Goal: Task Accomplishment & Management: Complete application form

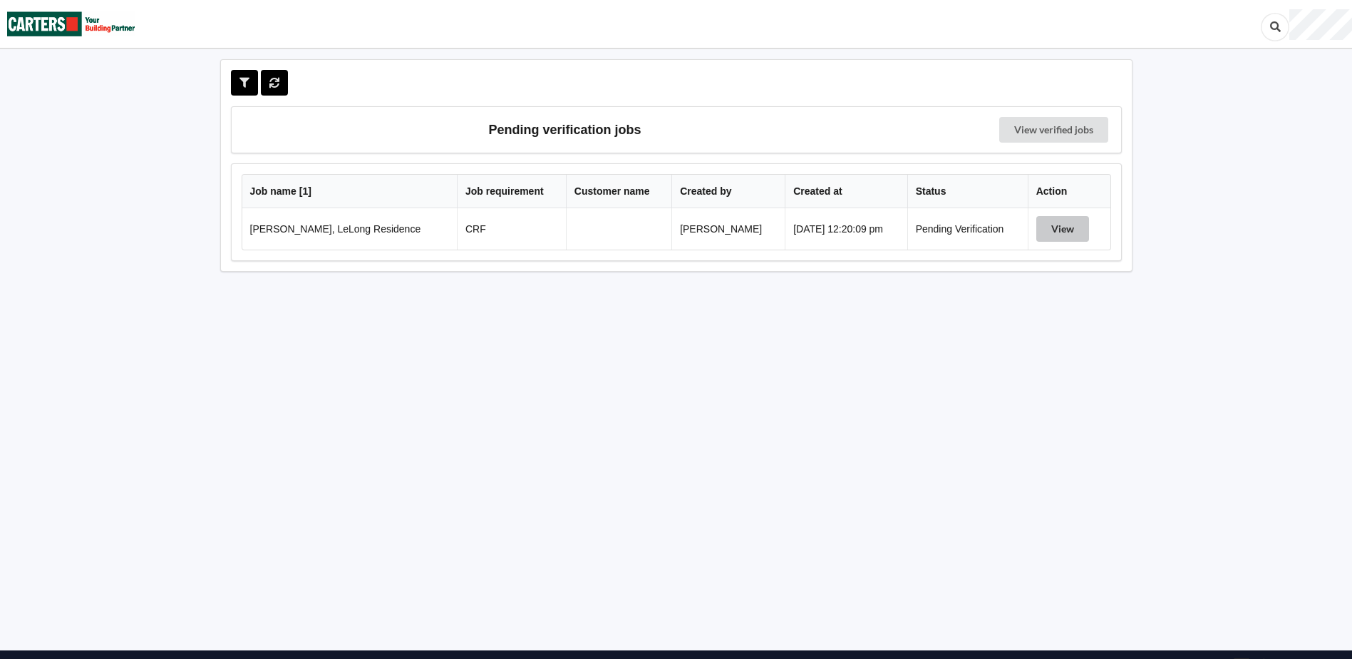
click at [1058, 230] on button "View" at bounding box center [1062, 229] width 53 height 26
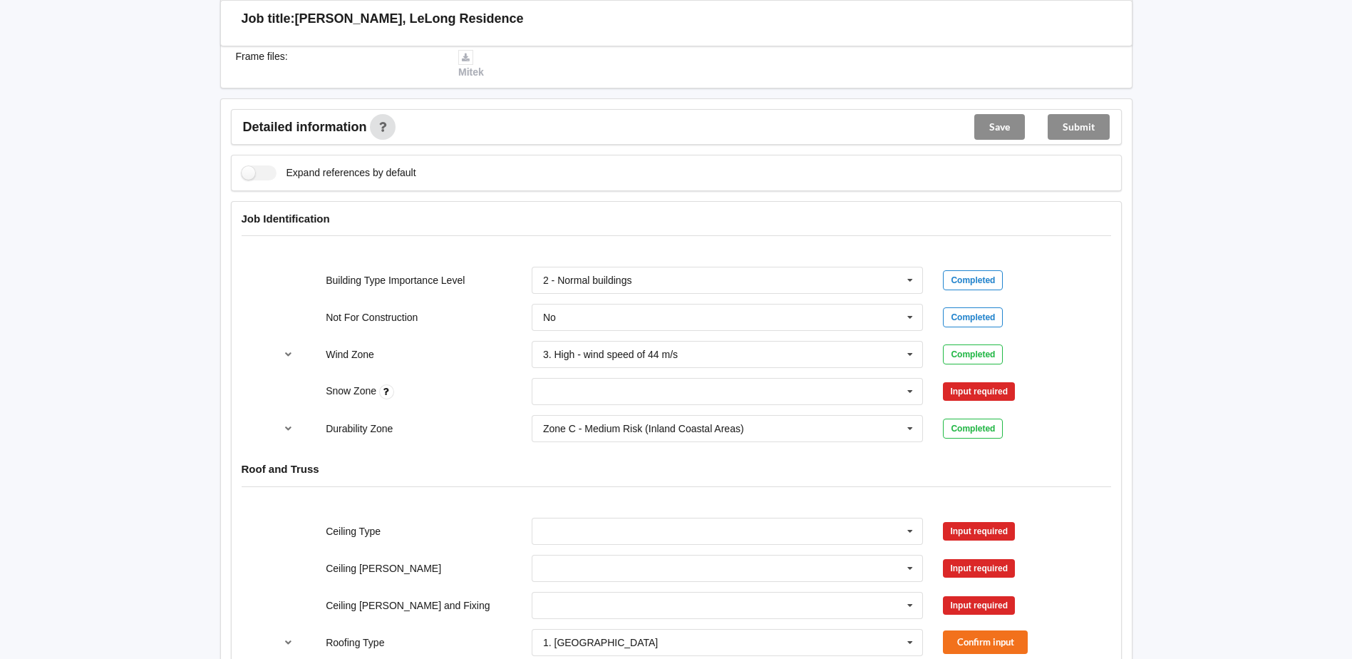
scroll to position [499, 0]
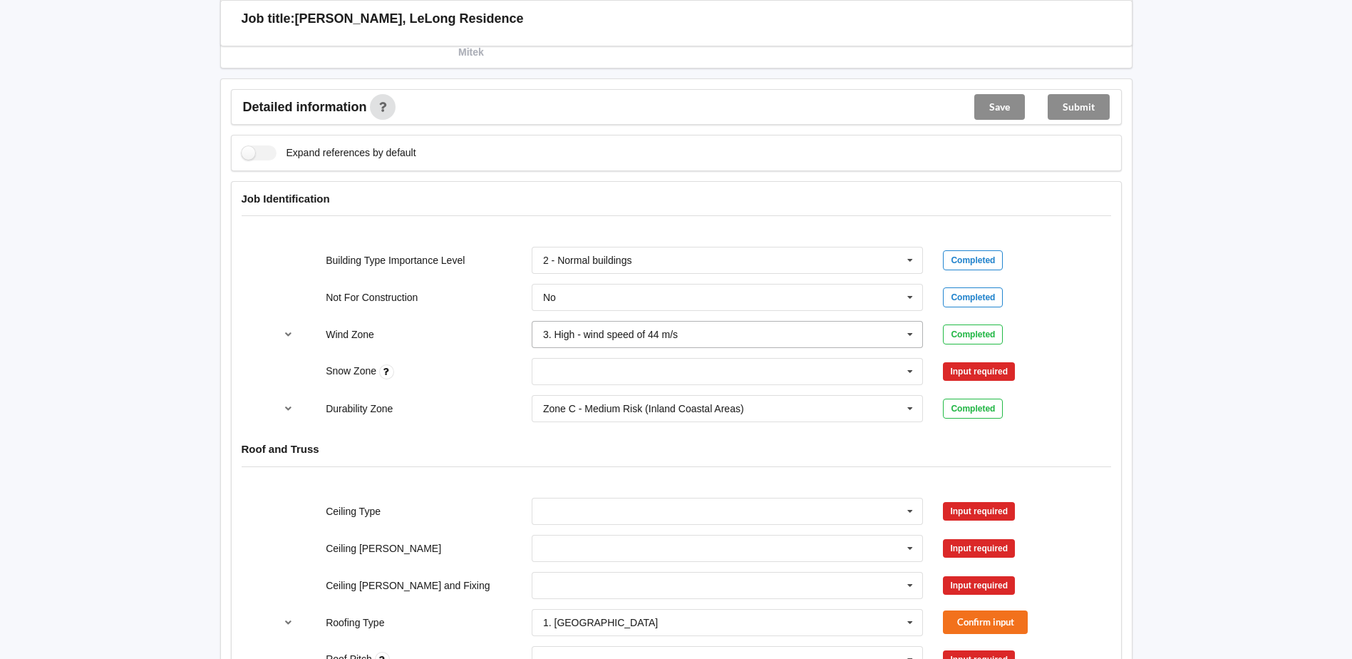
click at [911, 337] on icon at bounding box center [910, 334] width 21 height 26
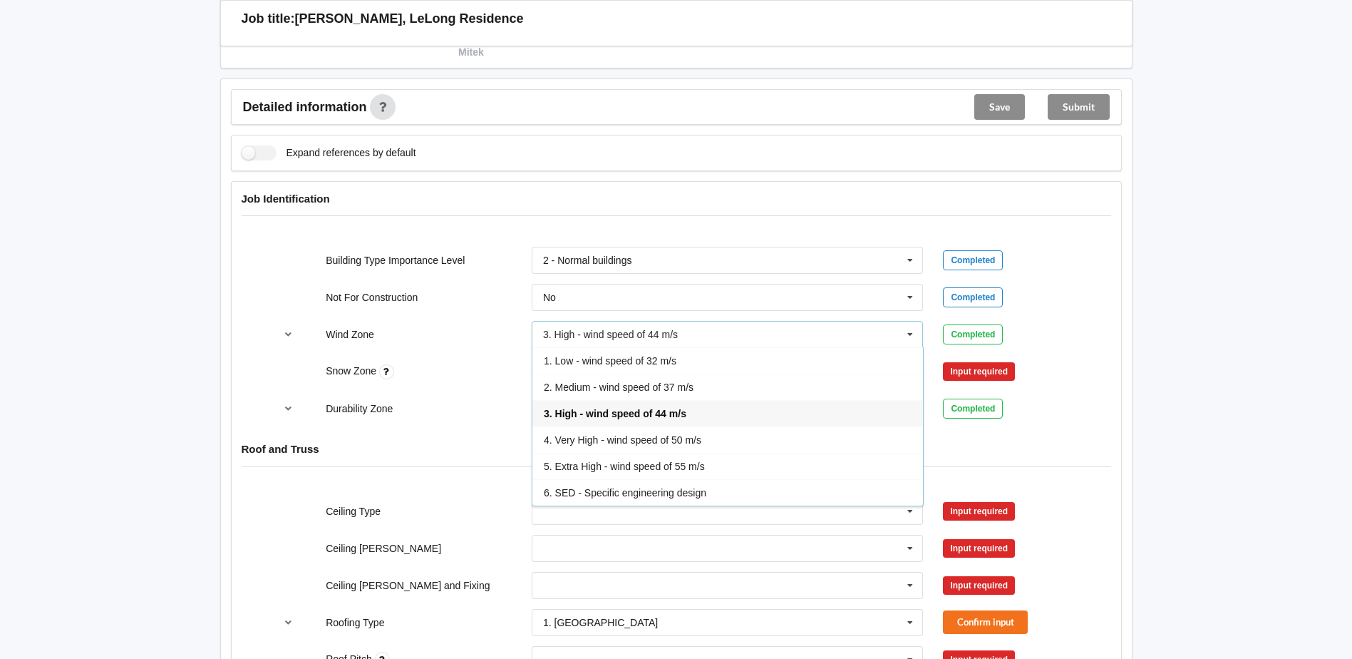
click at [911, 337] on icon at bounding box center [910, 334] width 21 height 26
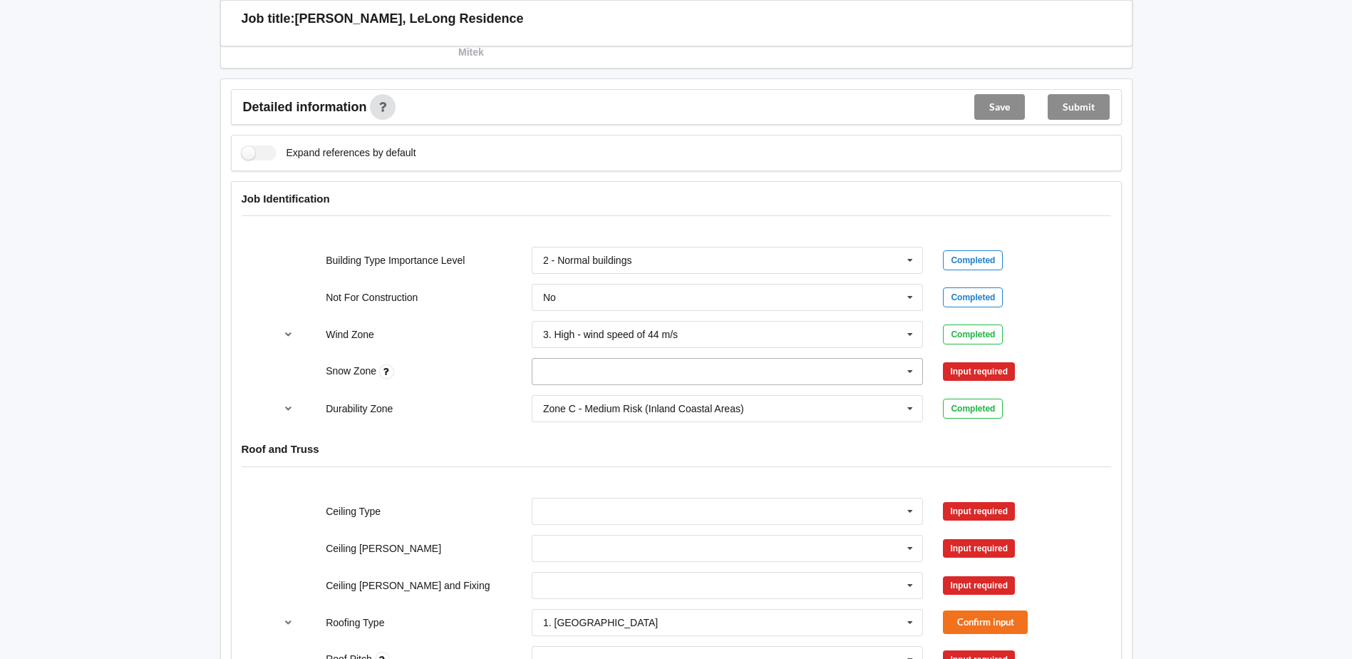
click at [593, 369] on input "text" at bounding box center [728, 372] width 391 height 26
type input "n3"
click at [589, 400] on div "N3" at bounding box center [727, 397] width 391 height 26
click at [982, 374] on button "Confirm input" at bounding box center [985, 372] width 85 height 24
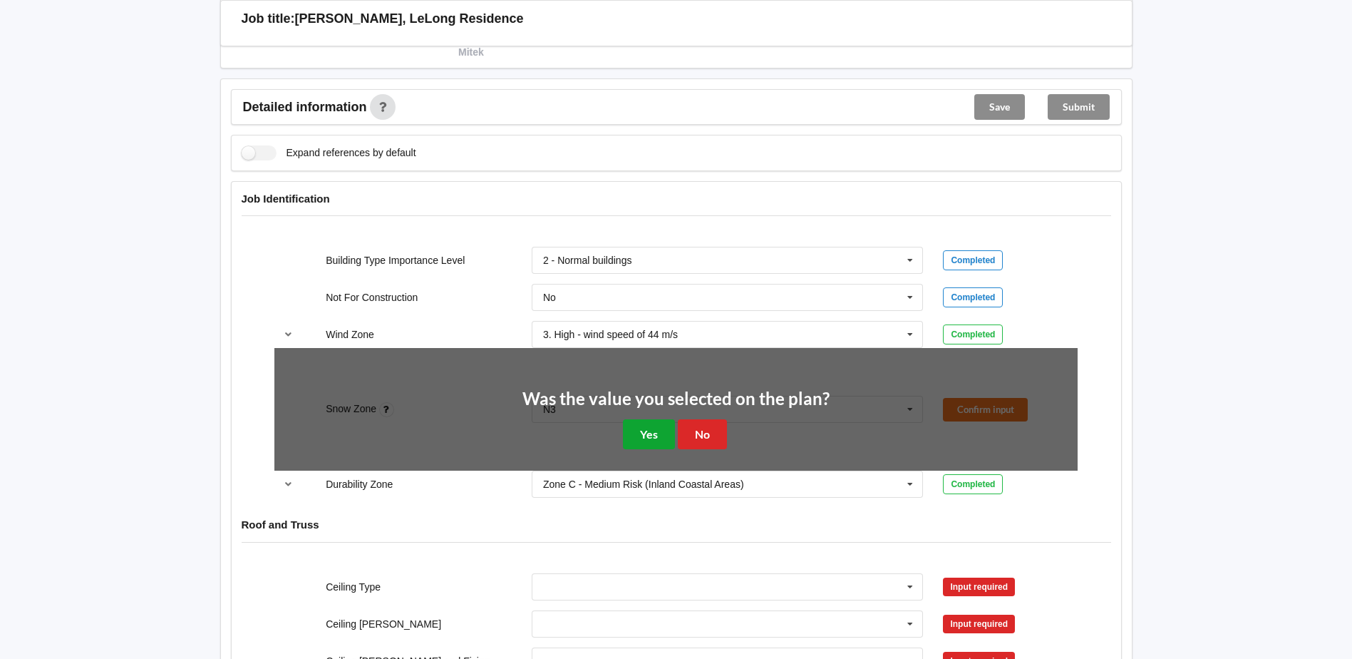
click at [657, 433] on button "Yes" at bounding box center [649, 433] width 52 height 29
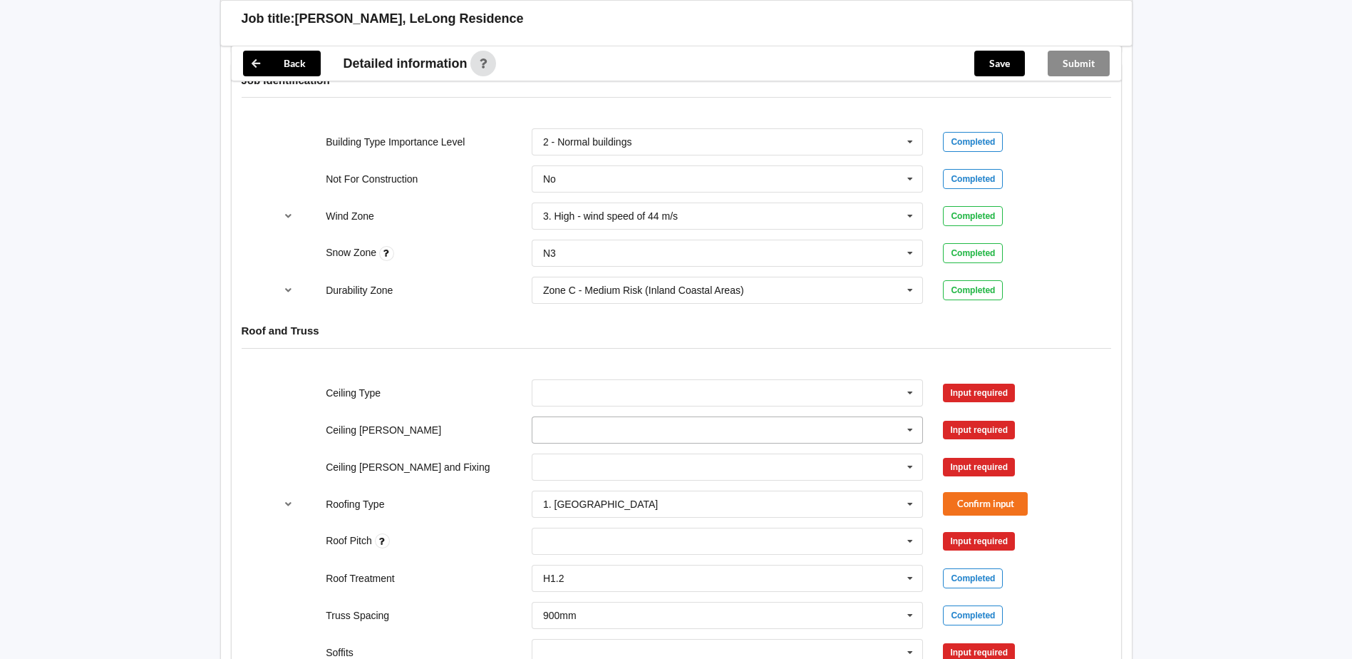
scroll to position [642, 0]
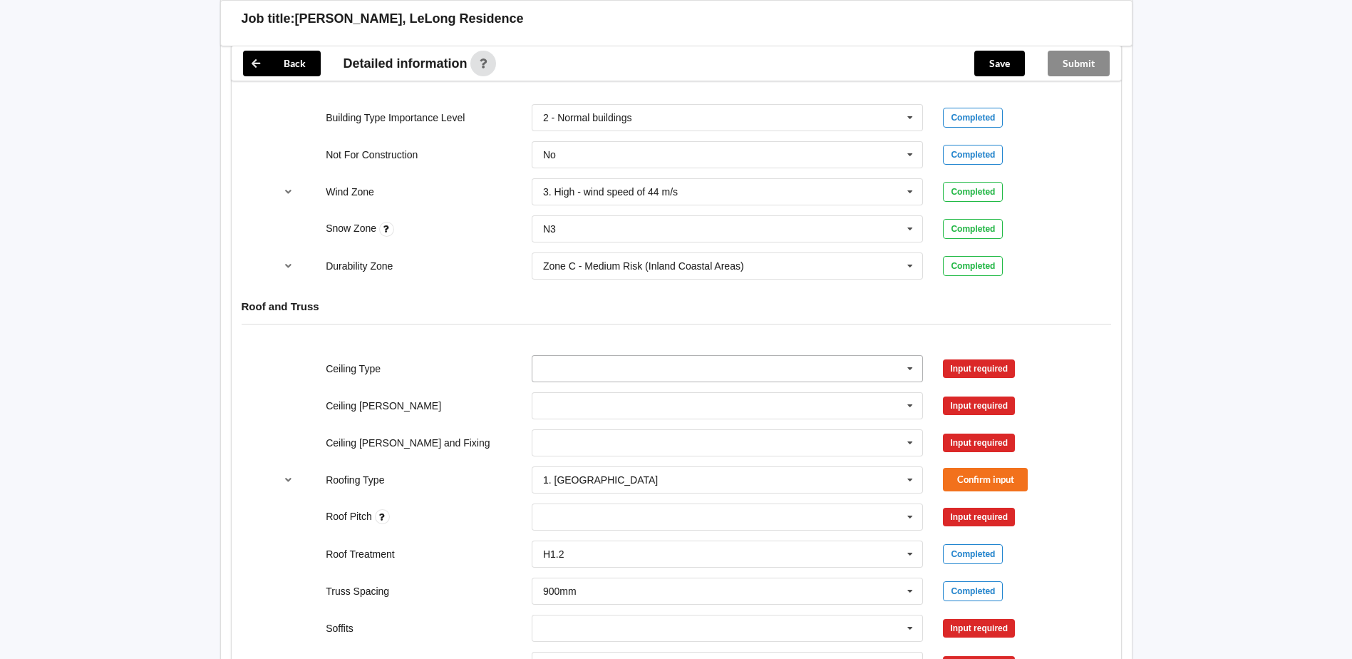
click at [910, 369] on icon at bounding box center [910, 369] width 21 height 26
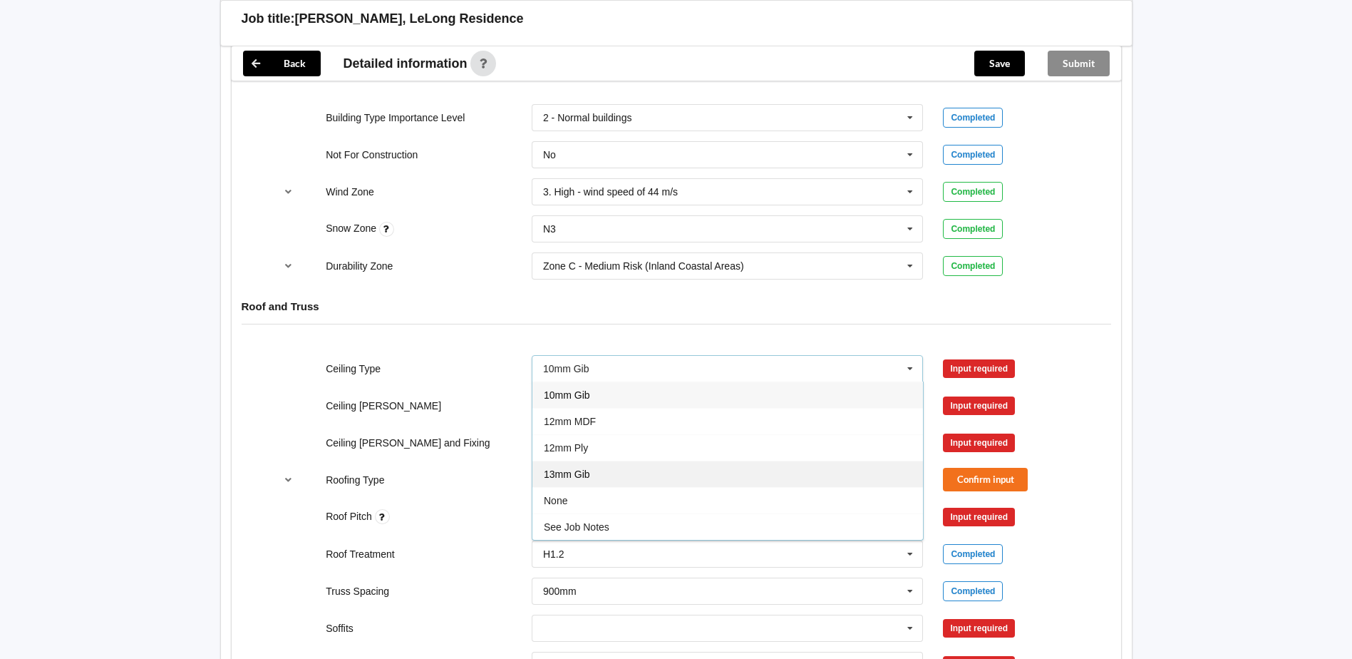
click at [597, 470] on div "13mm Gib" at bounding box center [727, 473] width 391 height 26
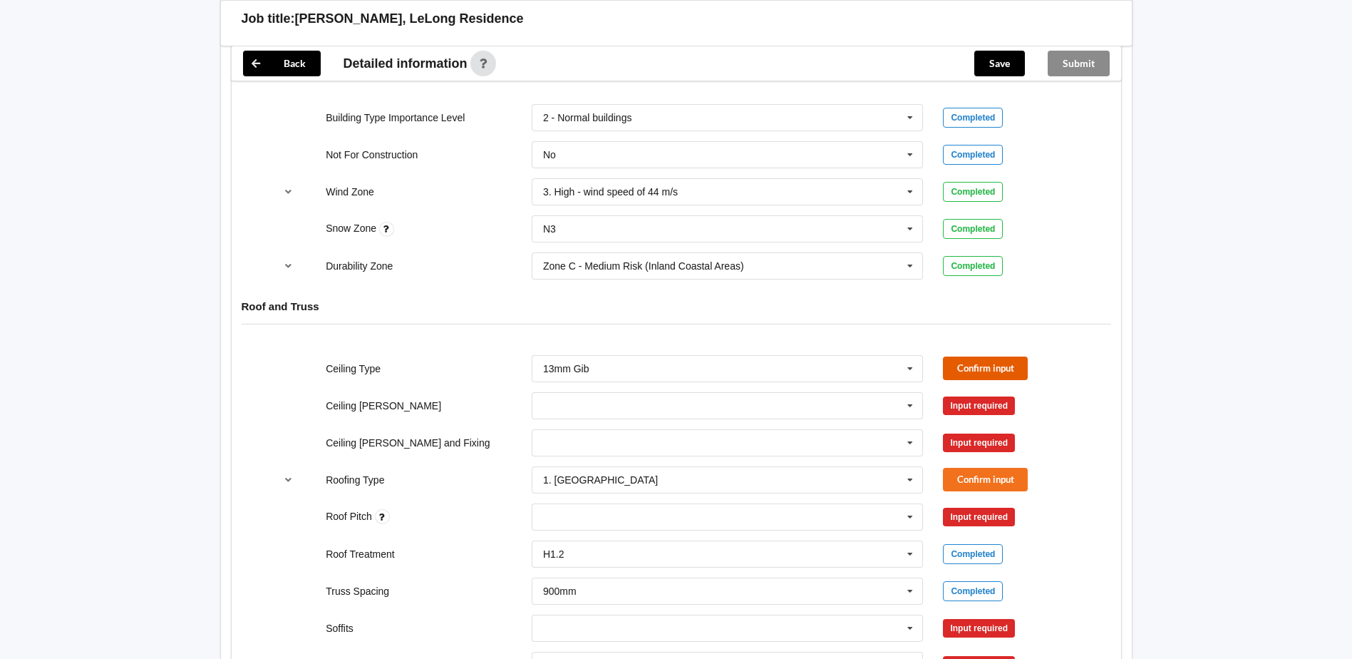
click at [964, 366] on button "Confirm input" at bounding box center [985, 368] width 85 height 24
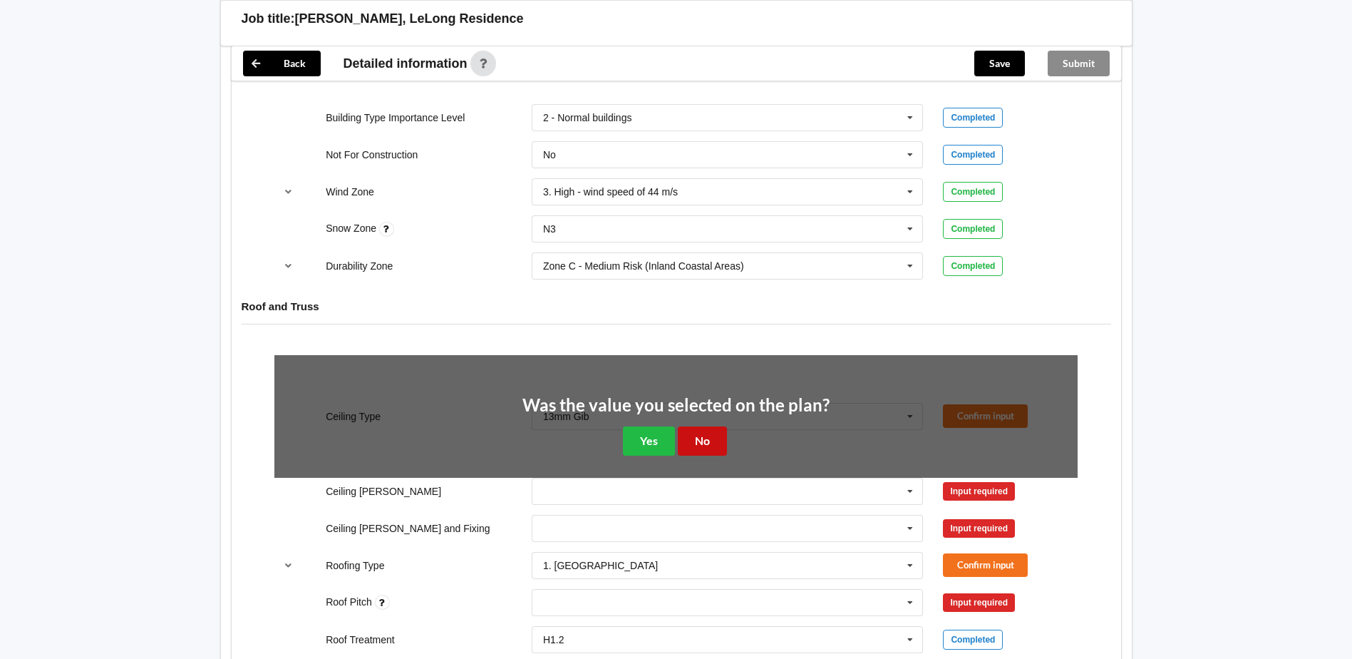
click at [702, 435] on button "No" at bounding box center [702, 440] width 49 height 29
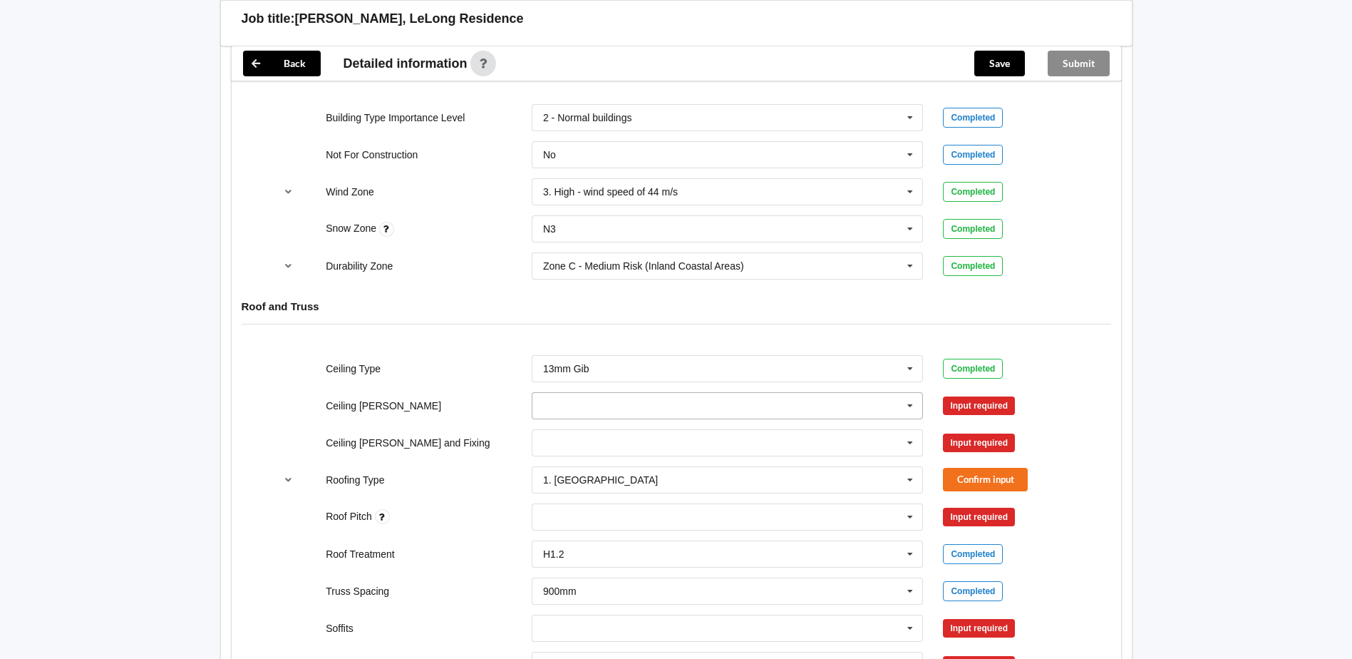
click at [906, 403] on icon at bounding box center [910, 406] width 21 height 26
click at [1077, 406] on div "Input required" at bounding box center [1010, 405] width 135 height 19
click at [869, 406] on input "text" at bounding box center [728, 406] width 391 height 26
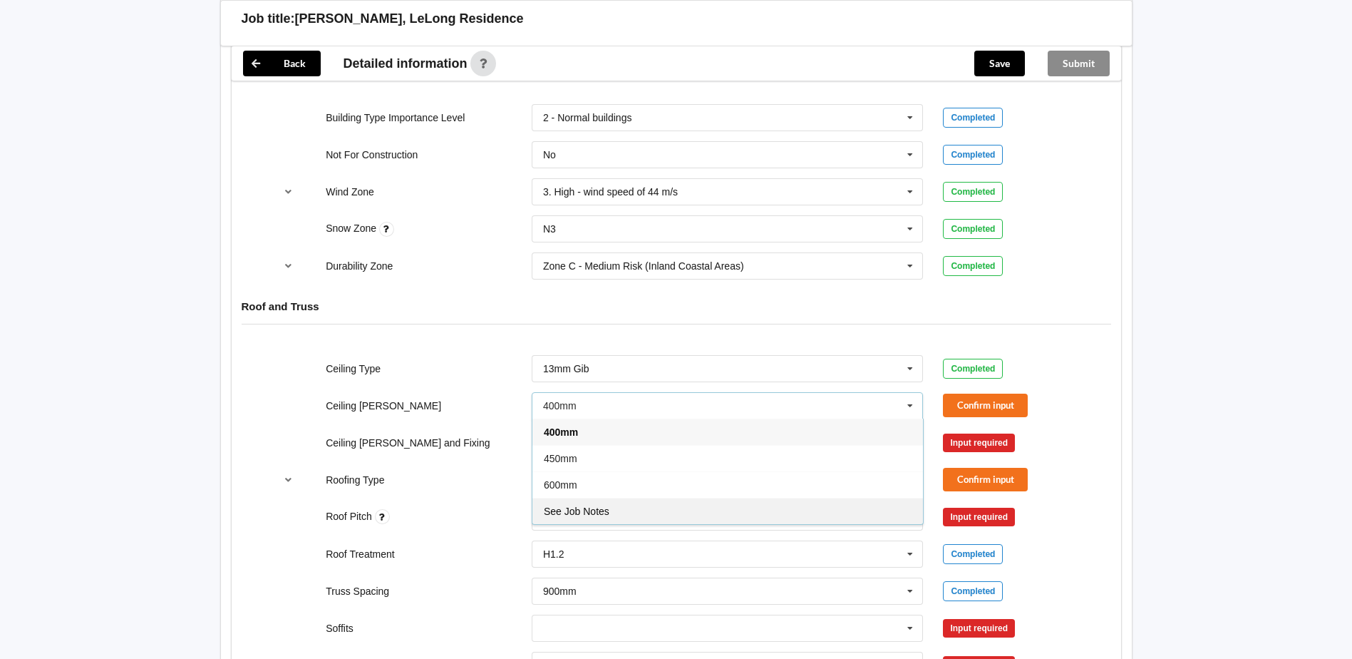
click at [568, 506] on span "See Job Notes" at bounding box center [577, 510] width 66 height 11
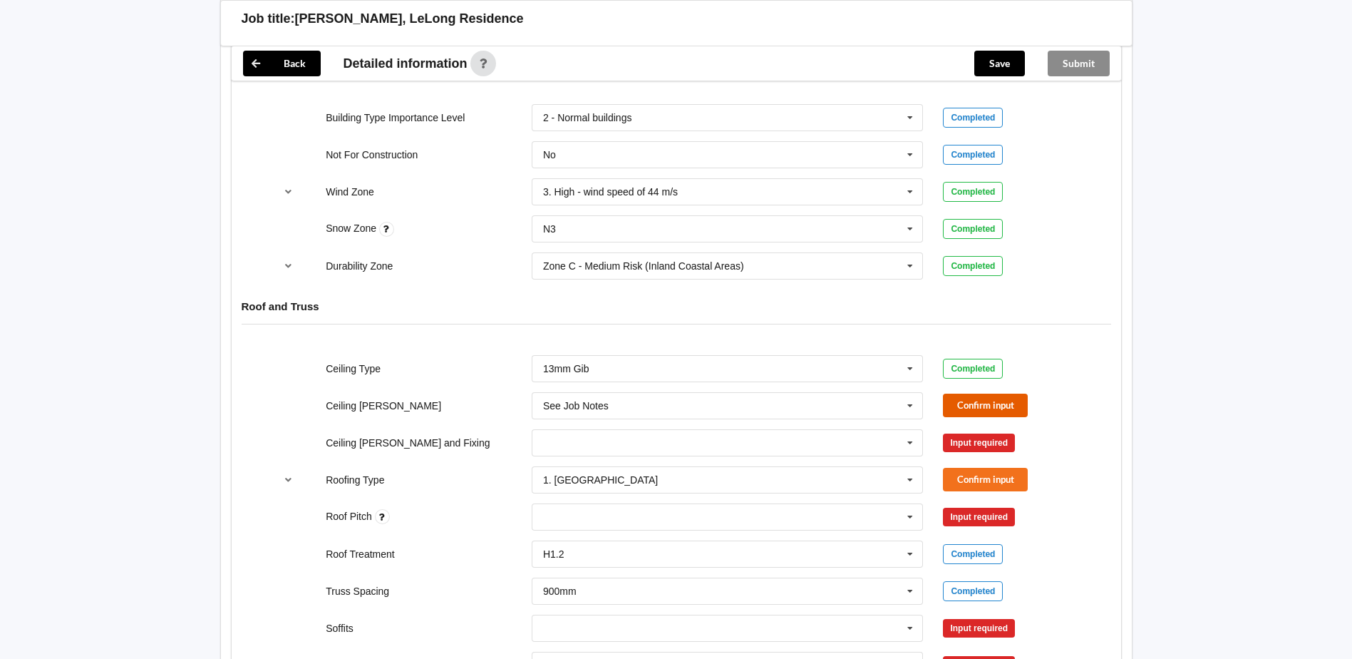
click at [972, 406] on button "Confirm input" at bounding box center [985, 405] width 85 height 24
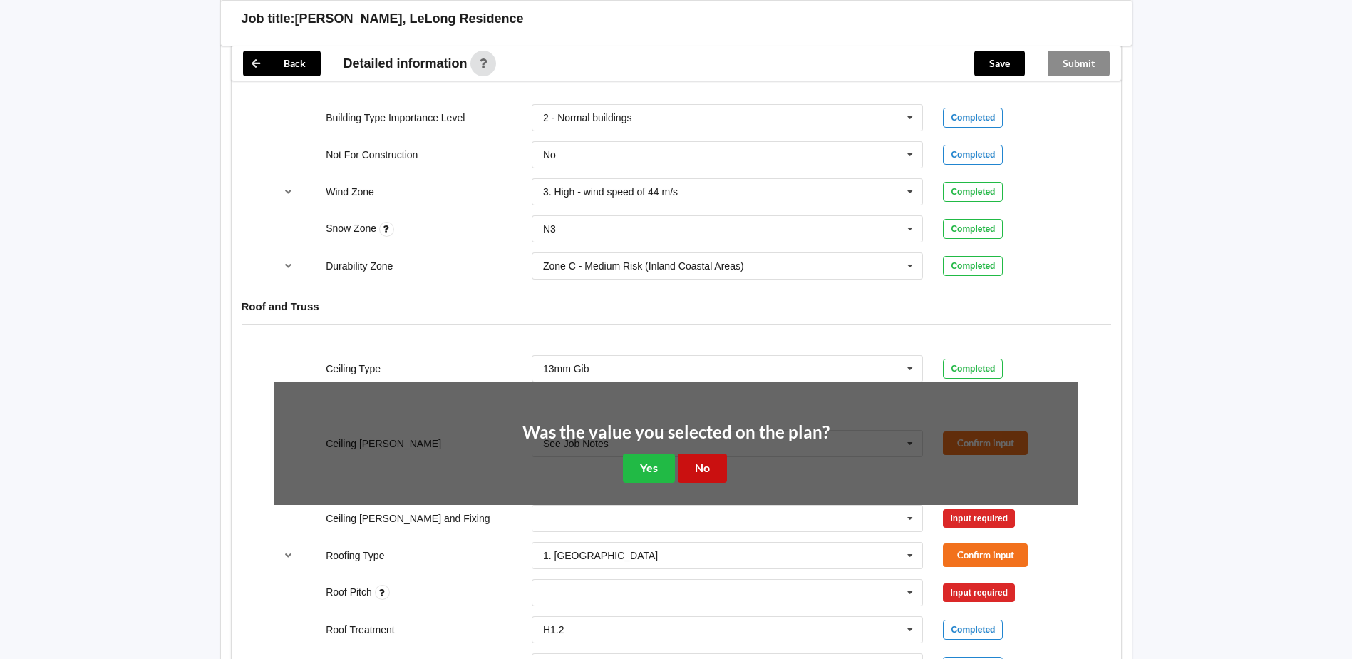
click at [716, 464] on button "No" at bounding box center [702, 467] width 49 height 29
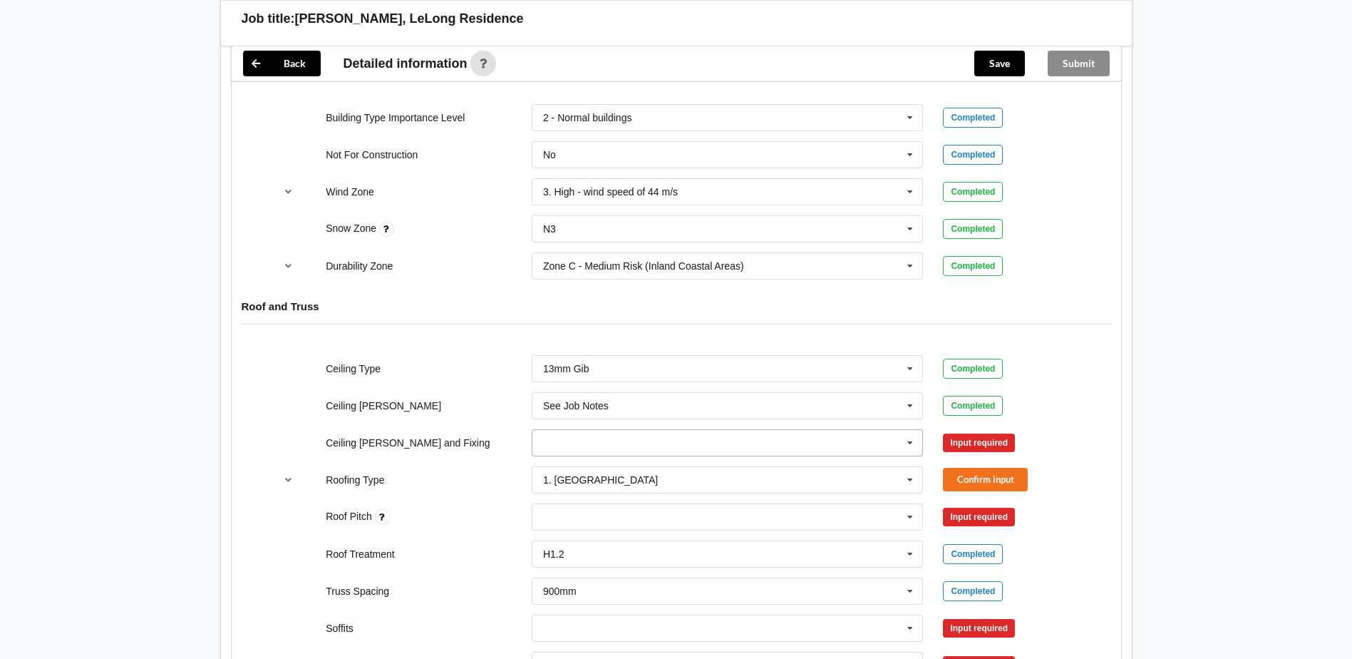
click at [910, 443] on icon at bounding box center [910, 443] width 21 height 26
click at [596, 472] on span "Direct Fixed Metal" at bounding box center [584, 468] width 81 height 11
click at [958, 448] on button "Confirm input" at bounding box center [985, 443] width 85 height 24
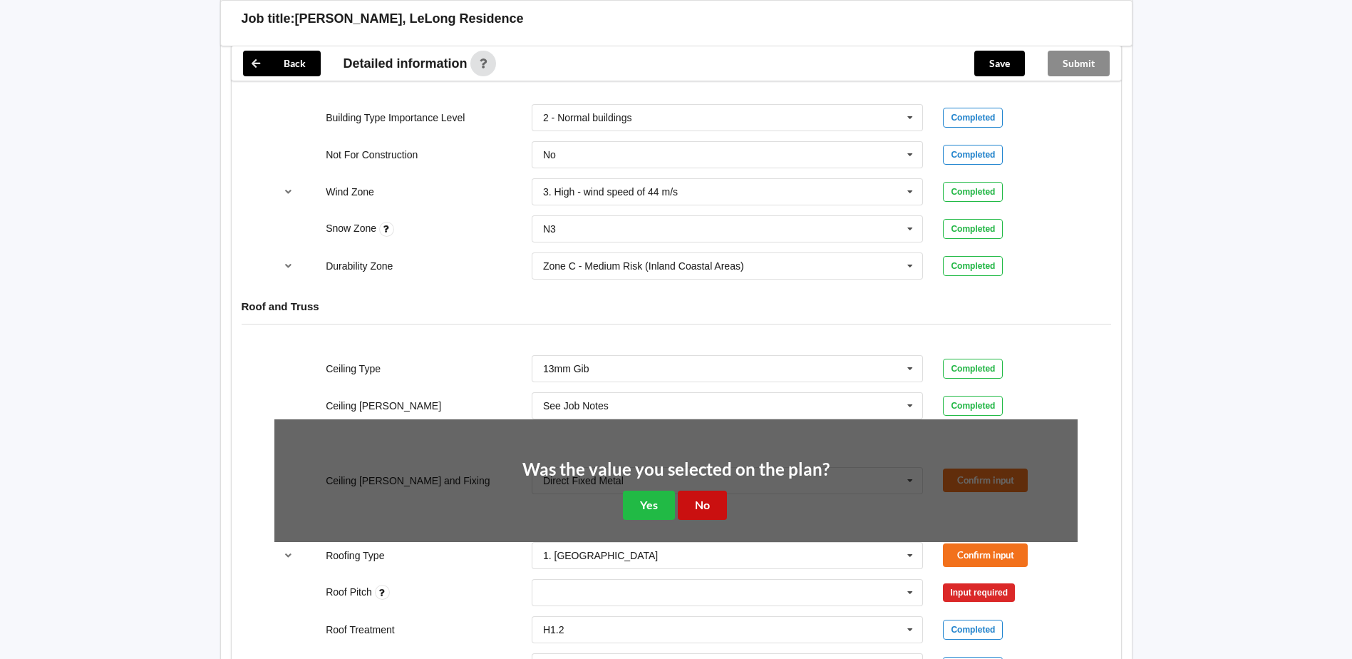
click at [715, 508] on button "No" at bounding box center [702, 504] width 49 height 29
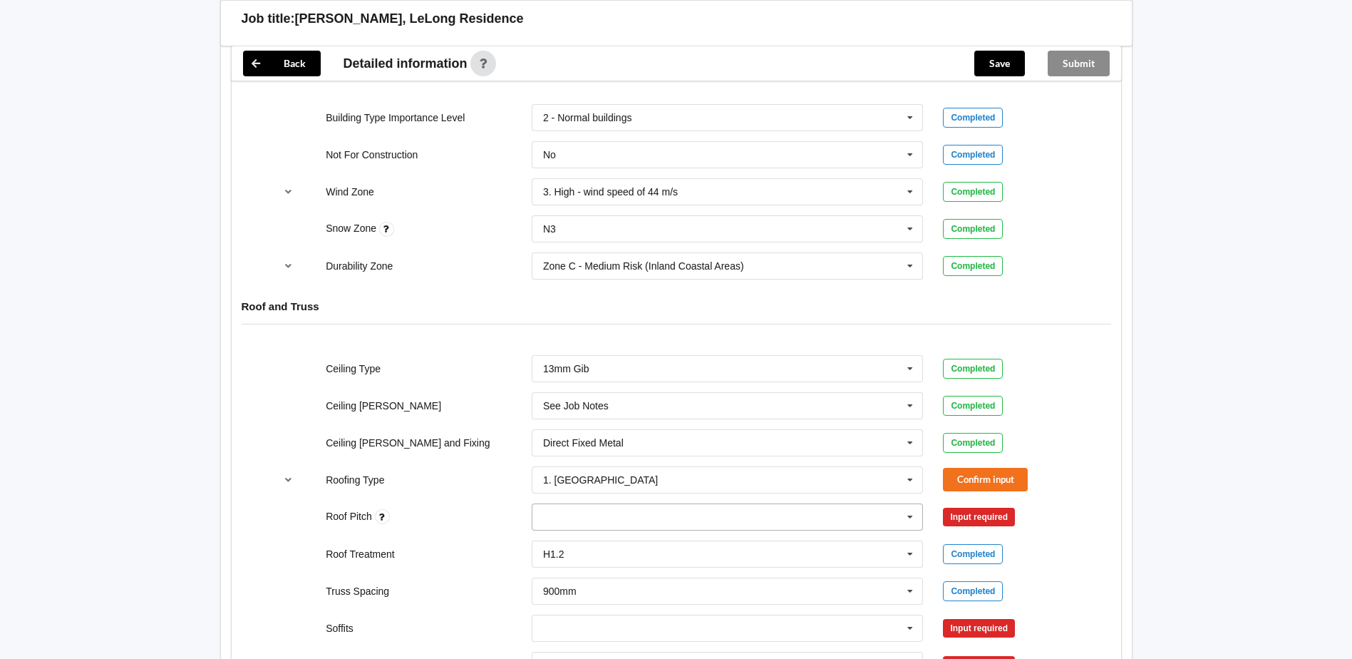
click at [599, 510] on div "None" at bounding box center [728, 516] width 392 height 27
type input "22.5"
click at [619, 545] on div "Add 22.5" at bounding box center [727, 543] width 391 height 26
click at [972, 481] on button "Confirm input" at bounding box center [985, 480] width 85 height 24
click at [985, 514] on button "Confirm input" at bounding box center [985, 517] width 85 height 24
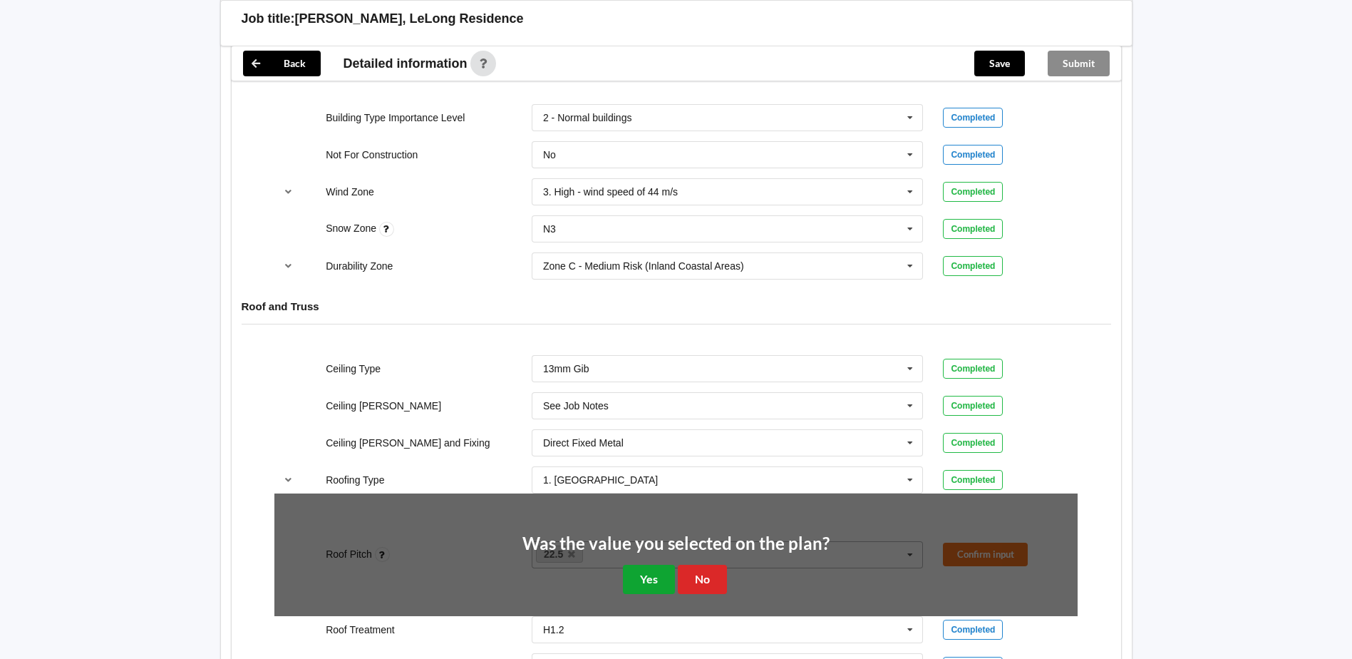
click at [638, 580] on button "Yes" at bounding box center [649, 579] width 52 height 29
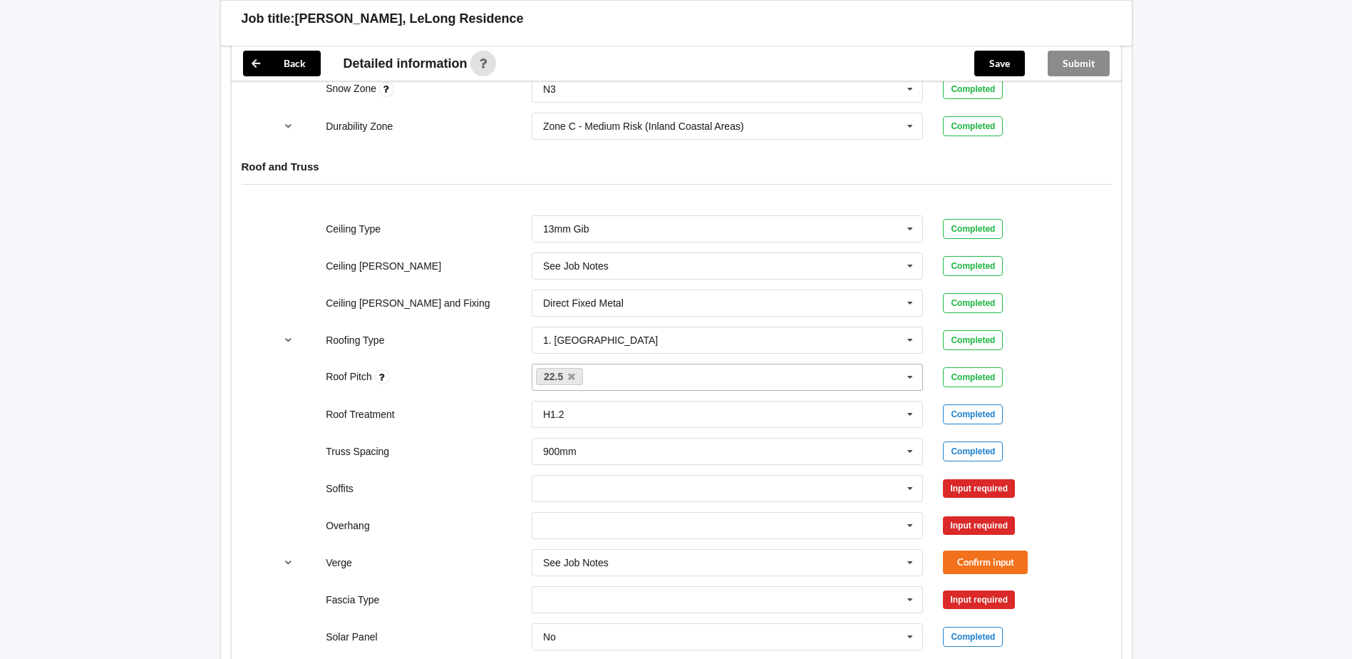
scroll to position [784, 0]
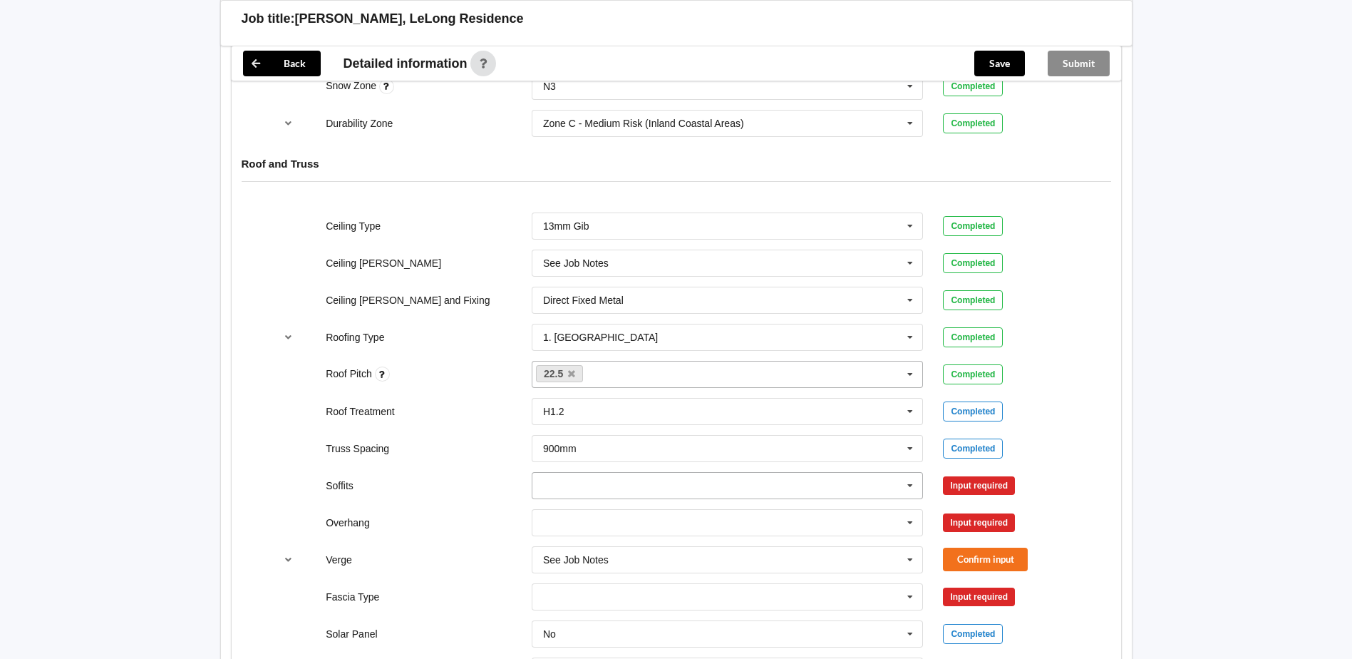
drag, startPoint x: 792, startPoint y: 489, endPoint x: 814, endPoint y: 489, distance: 22.1
click at [793, 489] on input "text" at bounding box center [728, 486] width 391 height 26
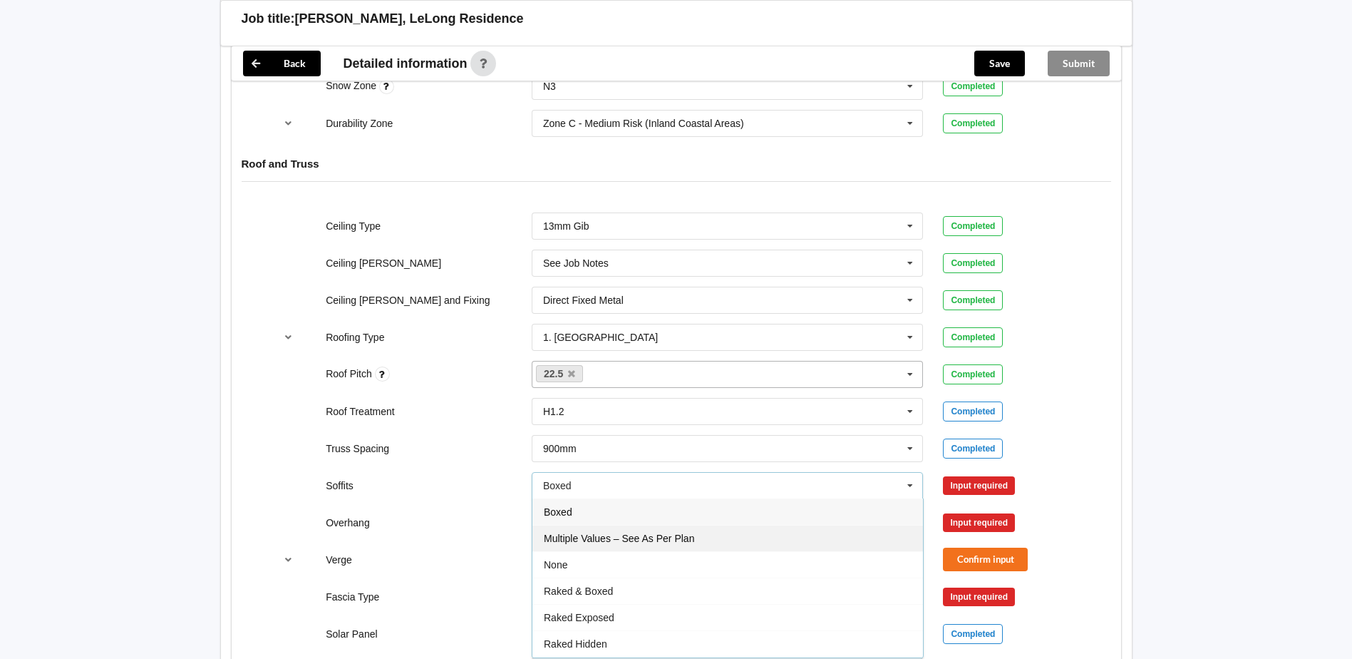
click at [654, 539] on span "Multiple Values – See As Per Plan" at bounding box center [619, 537] width 150 height 11
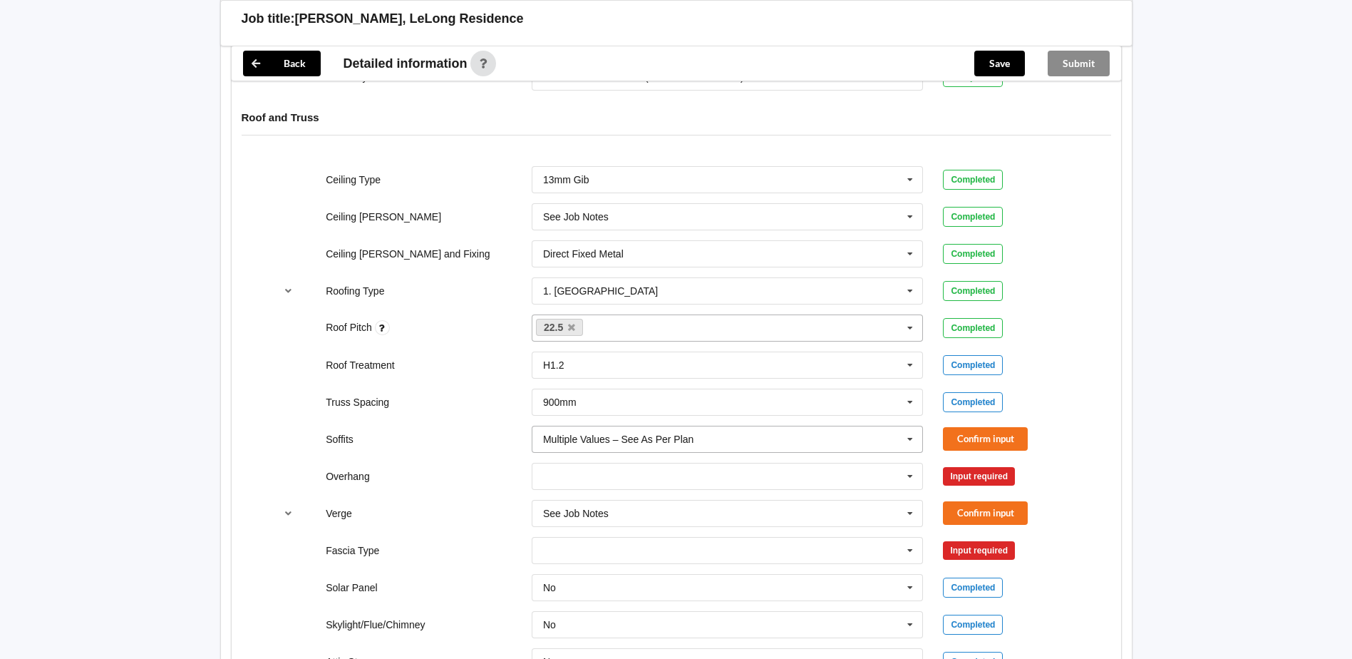
scroll to position [855, 0]
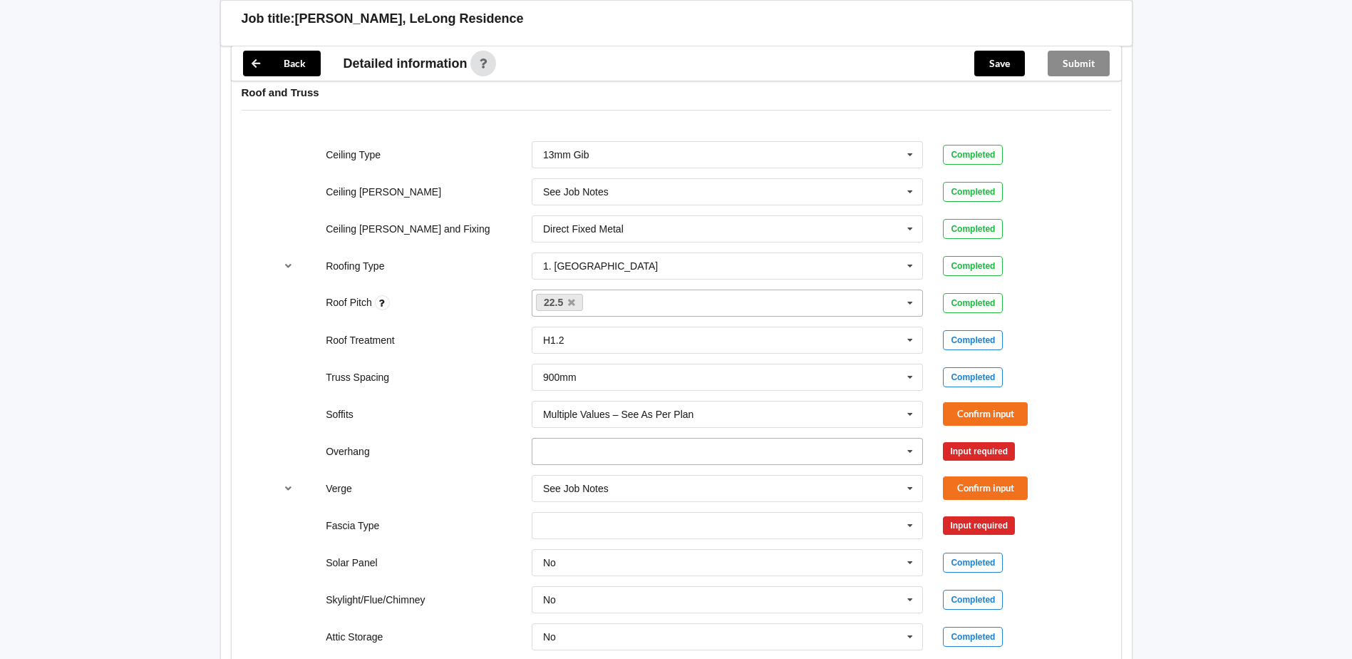
click at [910, 456] on icon at bounding box center [910, 451] width 21 height 26
click at [616, 579] on span "Multiple Values – See As Per Plan" at bounding box center [619, 582] width 150 height 11
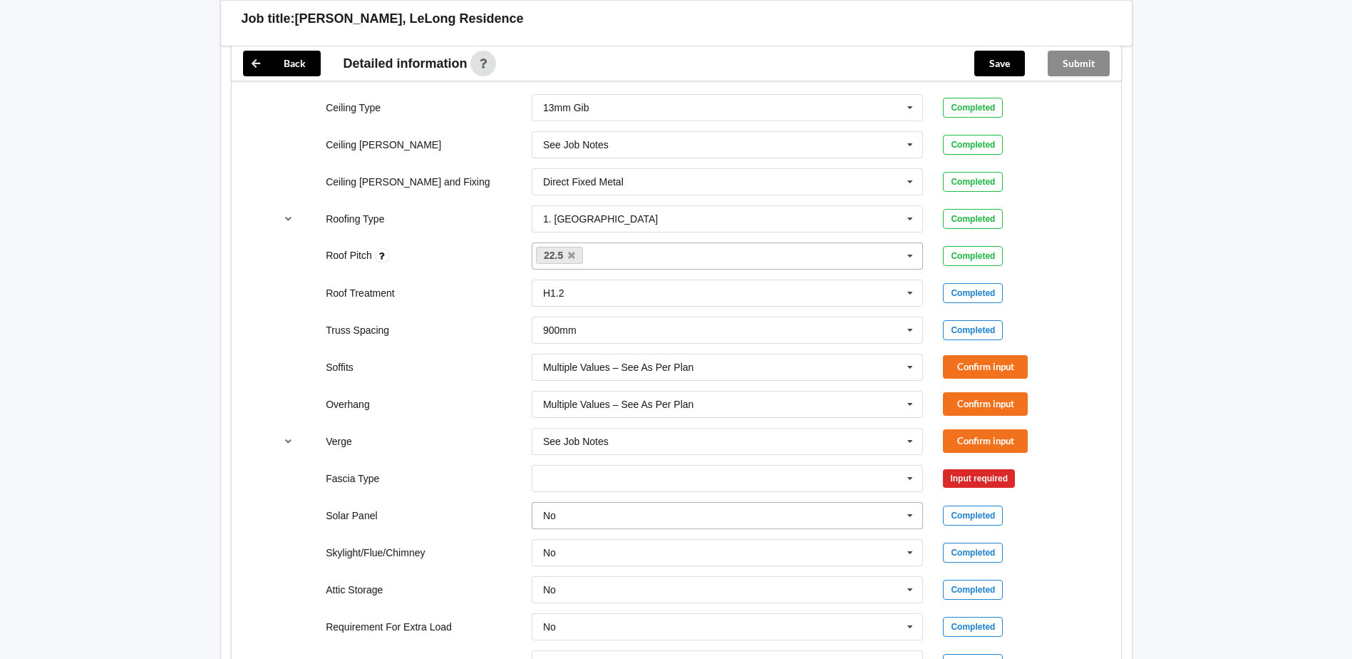
scroll to position [927, 0]
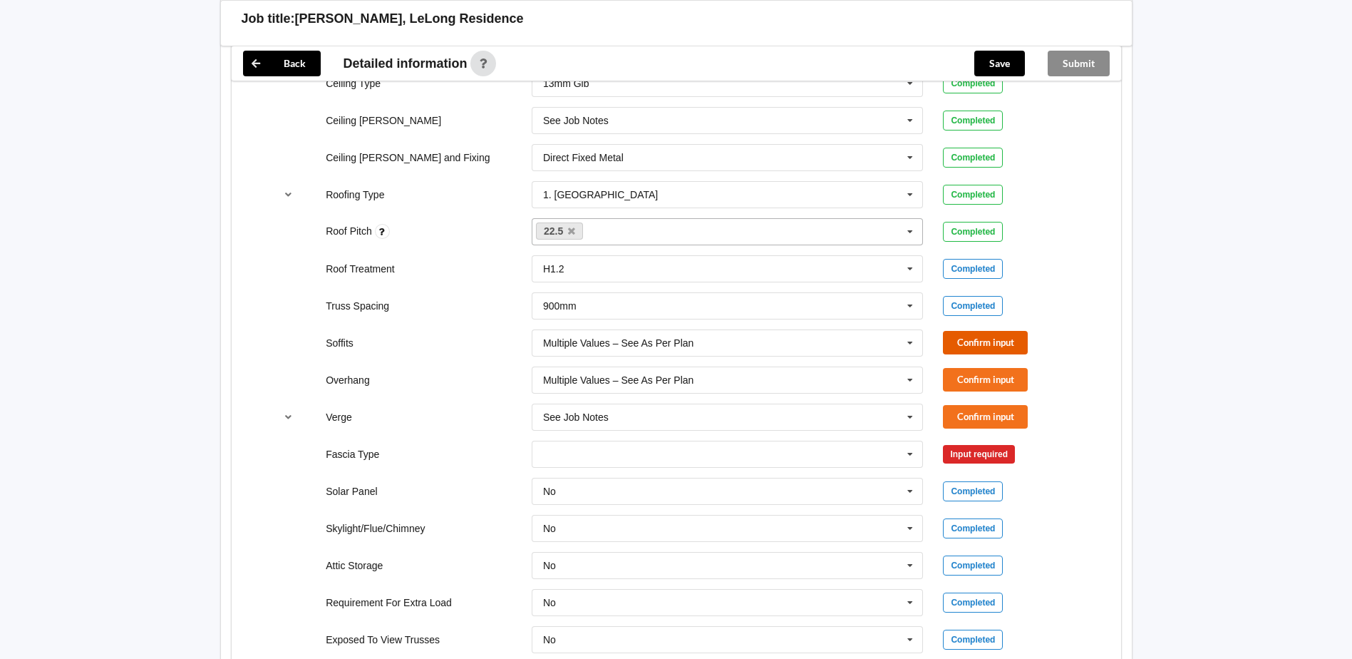
click at [963, 341] on button "Confirm input" at bounding box center [985, 343] width 85 height 24
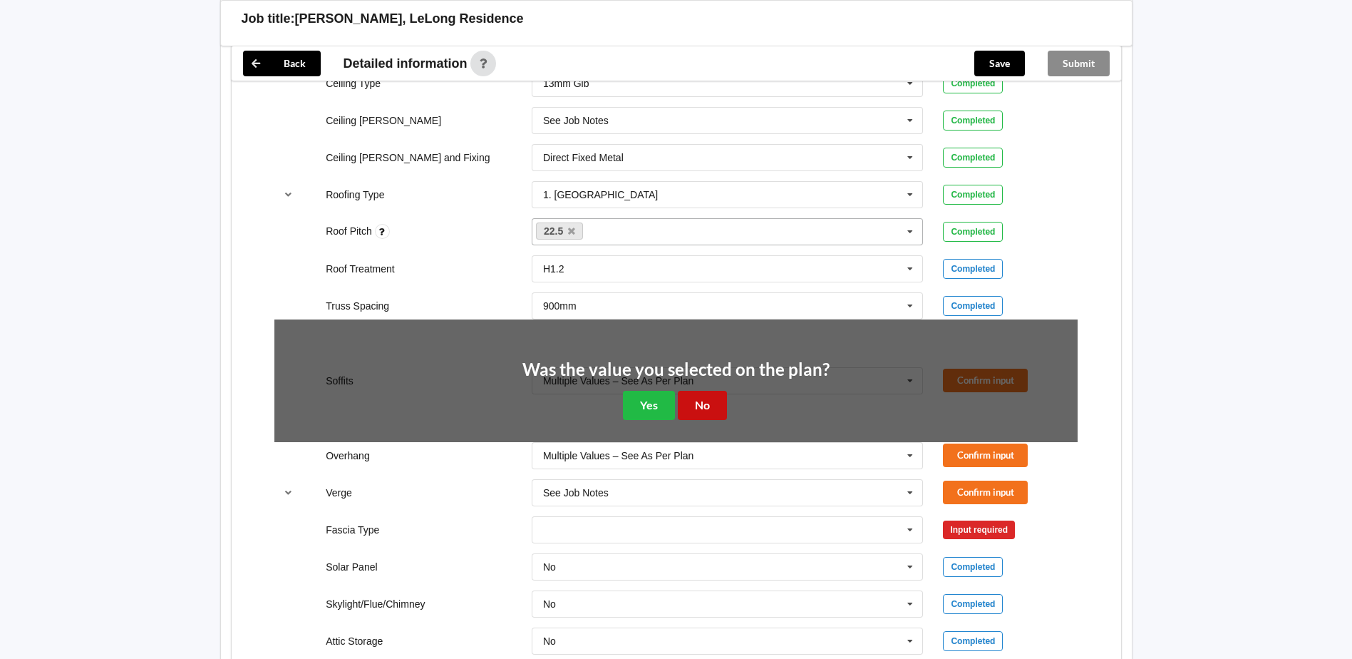
click at [692, 410] on button "No" at bounding box center [702, 405] width 49 height 29
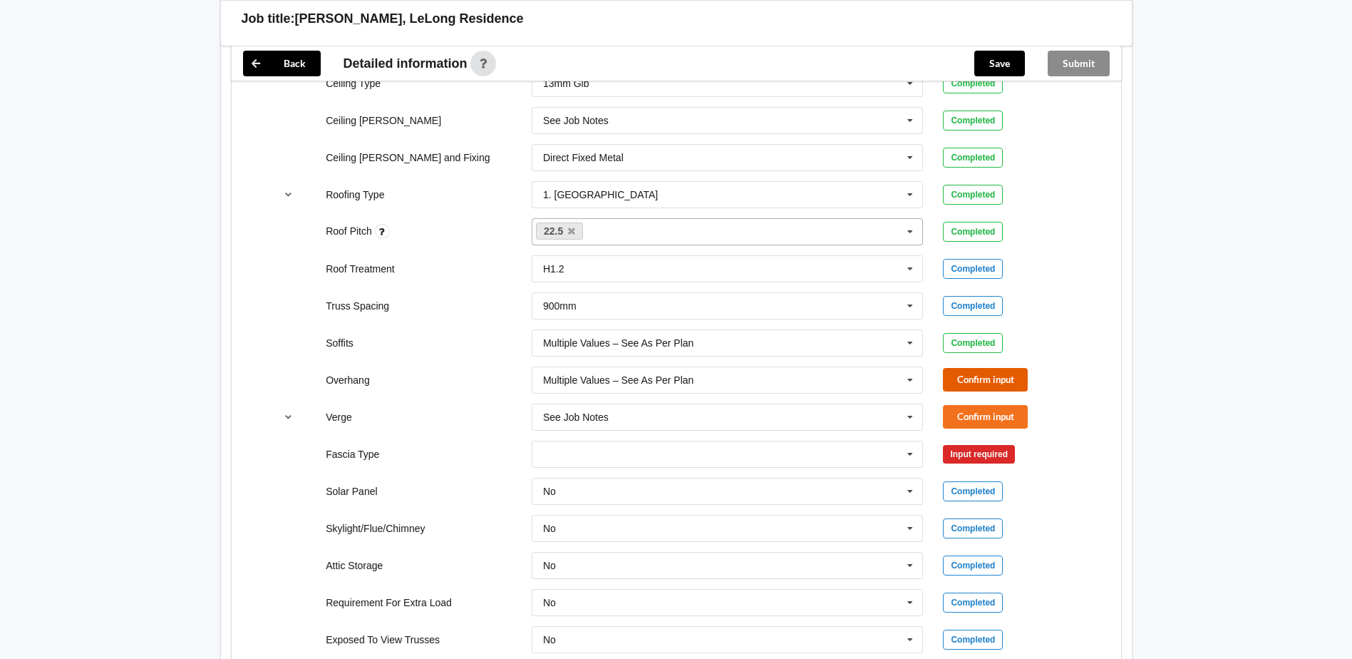
click at [966, 374] on button "Confirm input" at bounding box center [985, 380] width 85 height 24
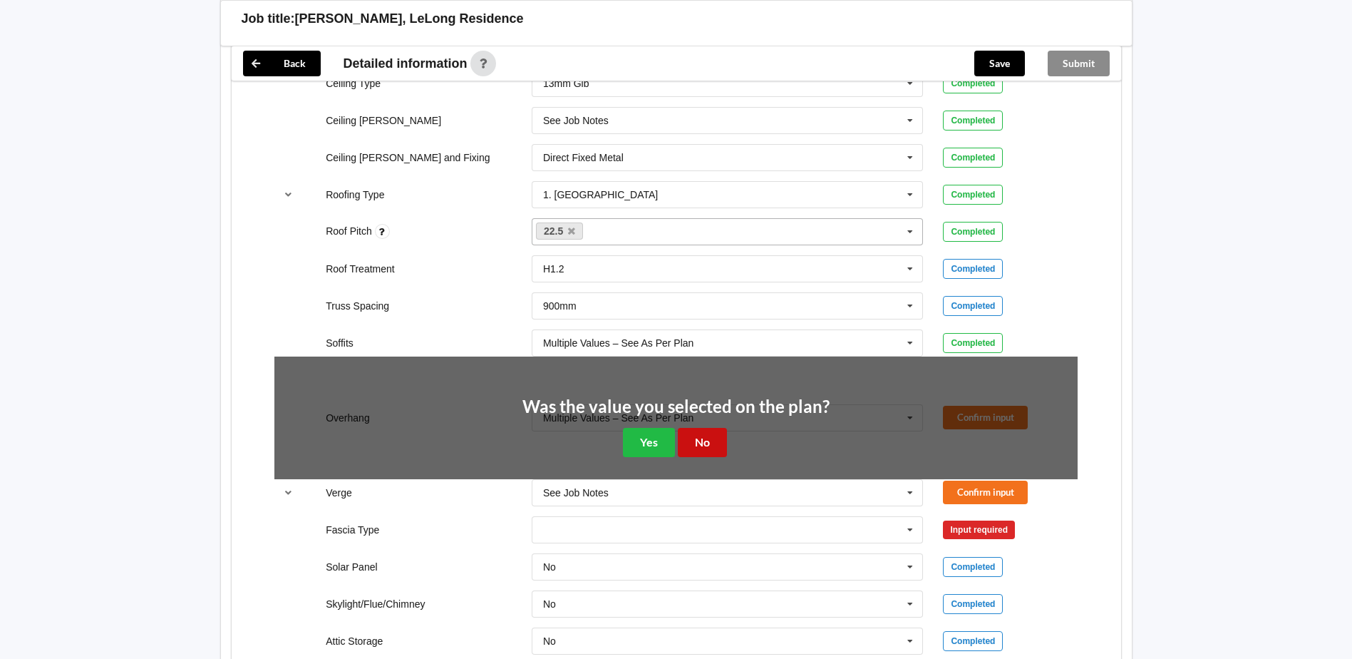
click at [714, 436] on button "No" at bounding box center [702, 442] width 49 height 29
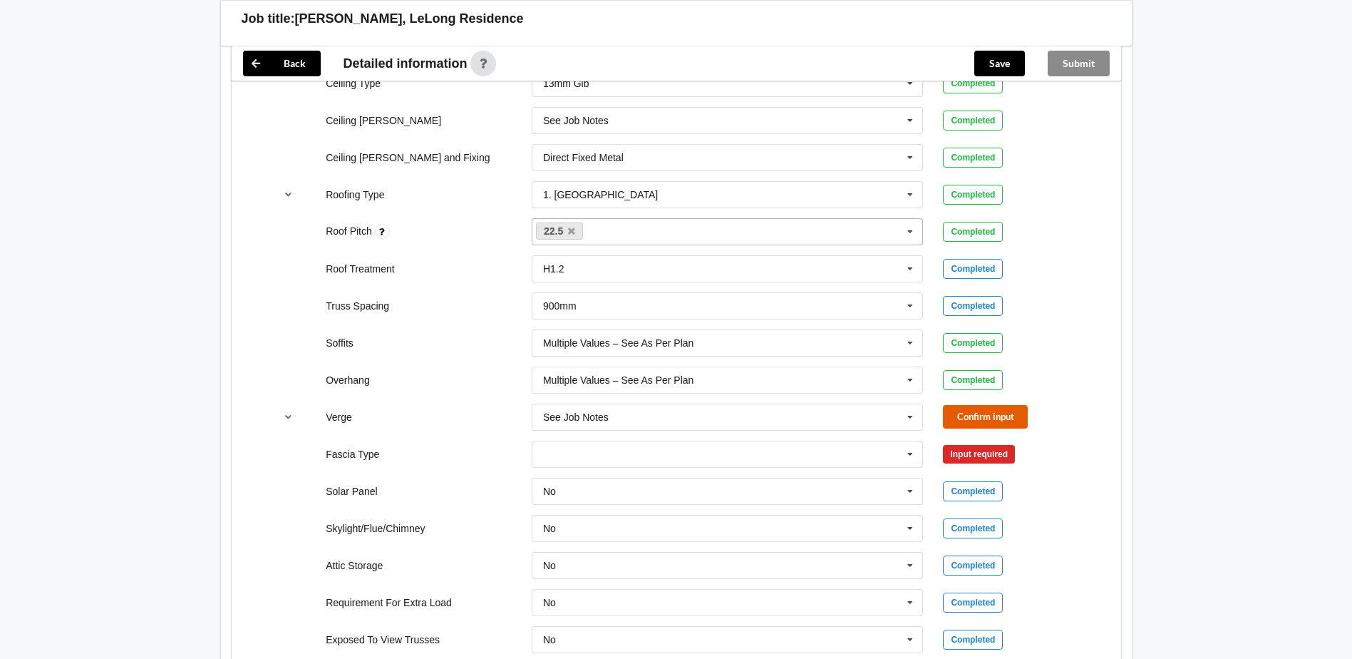
click at [979, 411] on button "Confirm input" at bounding box center [985, 417] width 85 height 24
click at [910, 453] on icon at bounding box center [910, 454] width 21 height 26
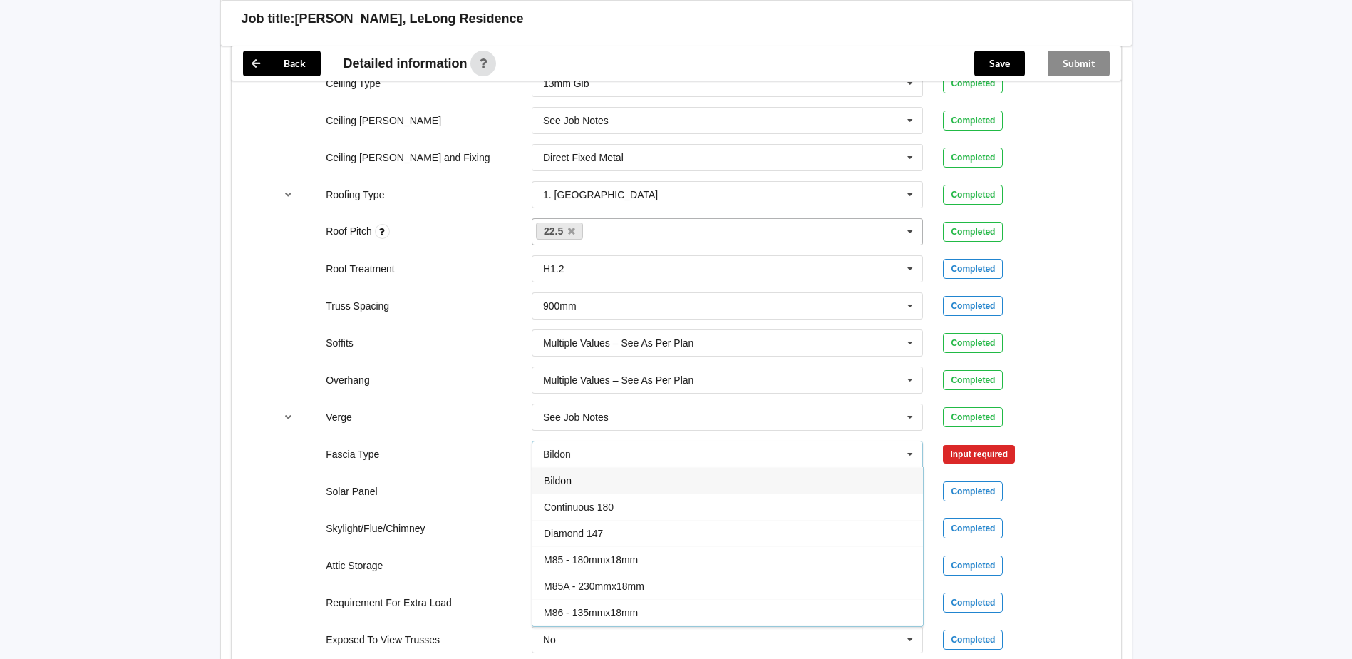
click at [1082, 407] on div "Completed" at bounding box center [1010, 417] width 155 height 20
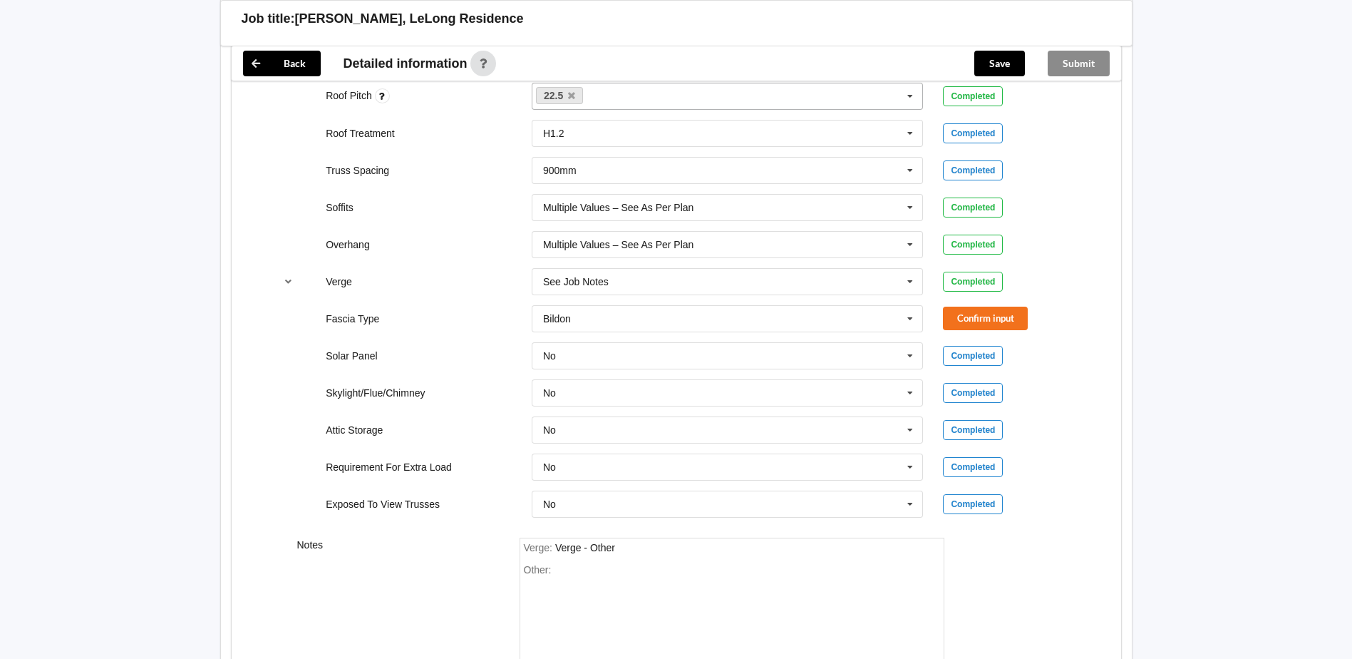
scroll to position [1069, 0]
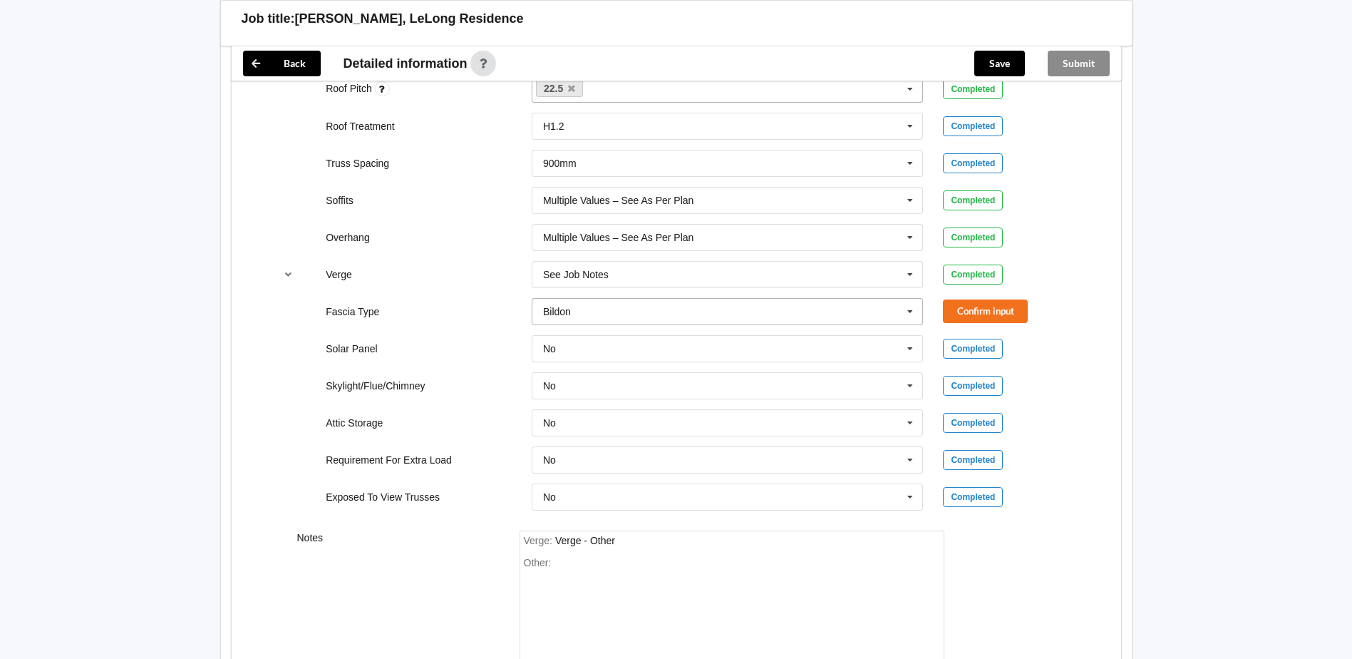
click at [912, 315] on icon at bounding box center [910, 312] width 21 height 26
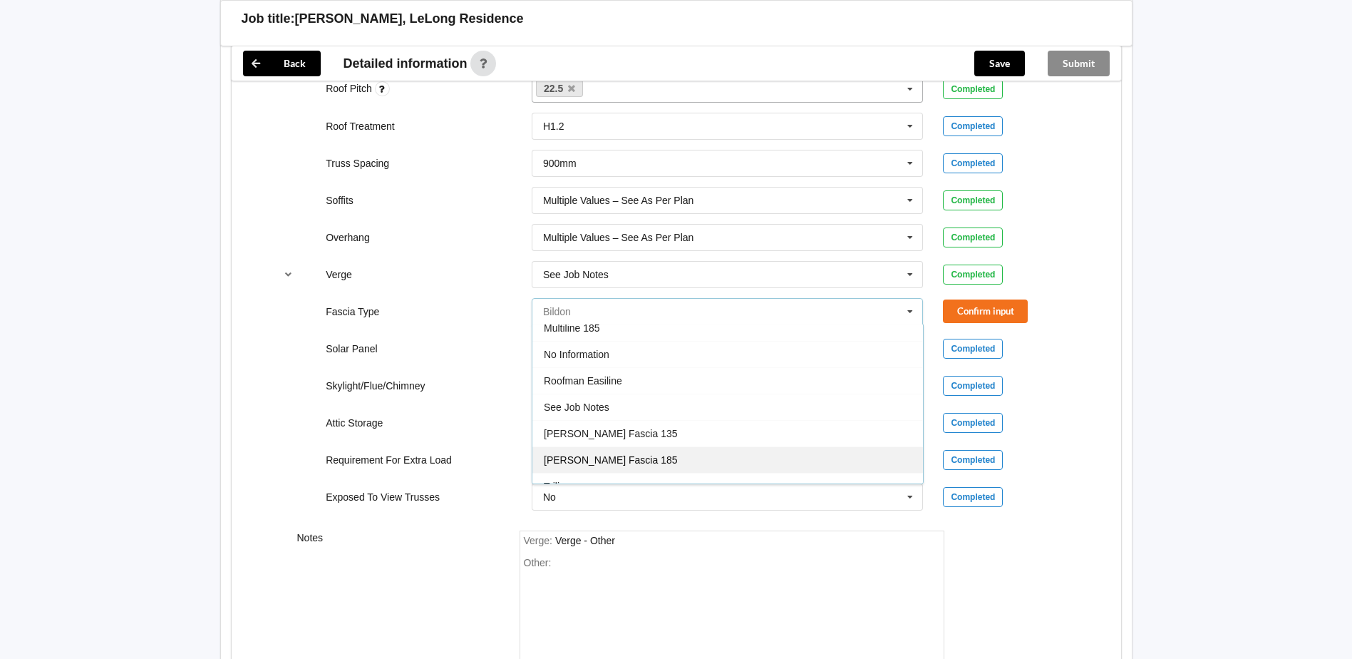
scroll to position [474, 0]
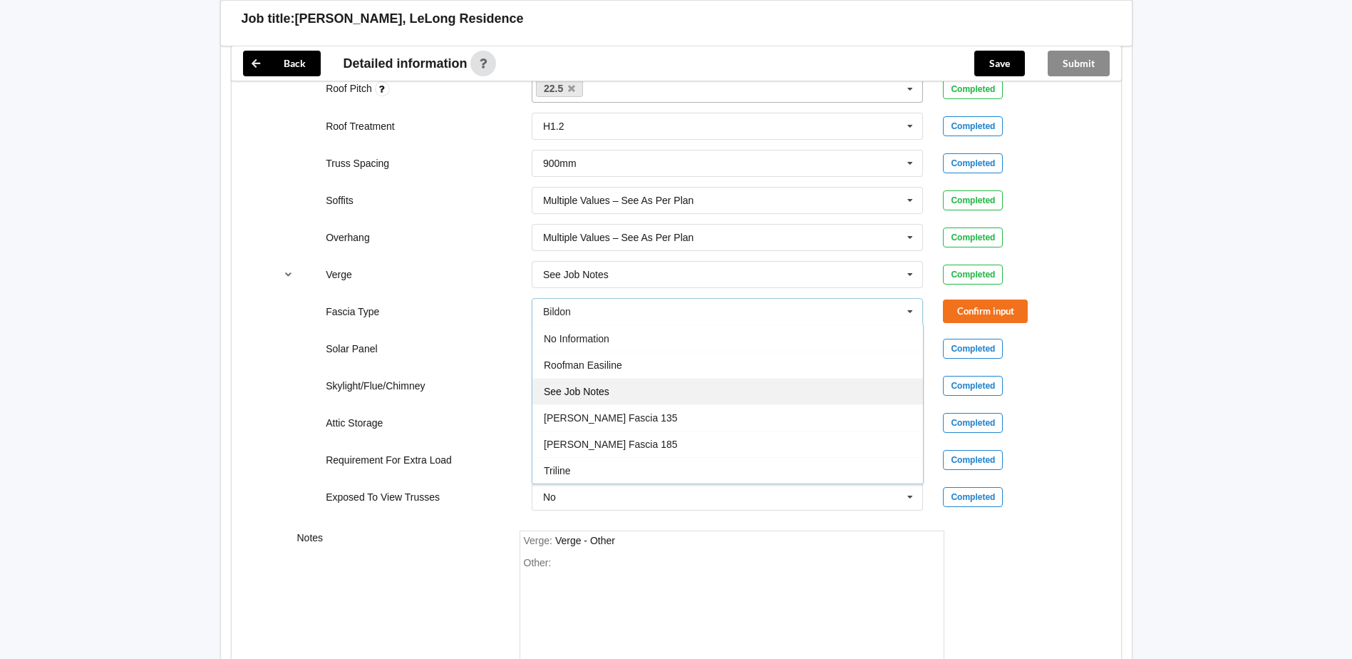
click at [619, 396] on div "See Job Notes" at bounding box center [727, 391] width 391 height 26
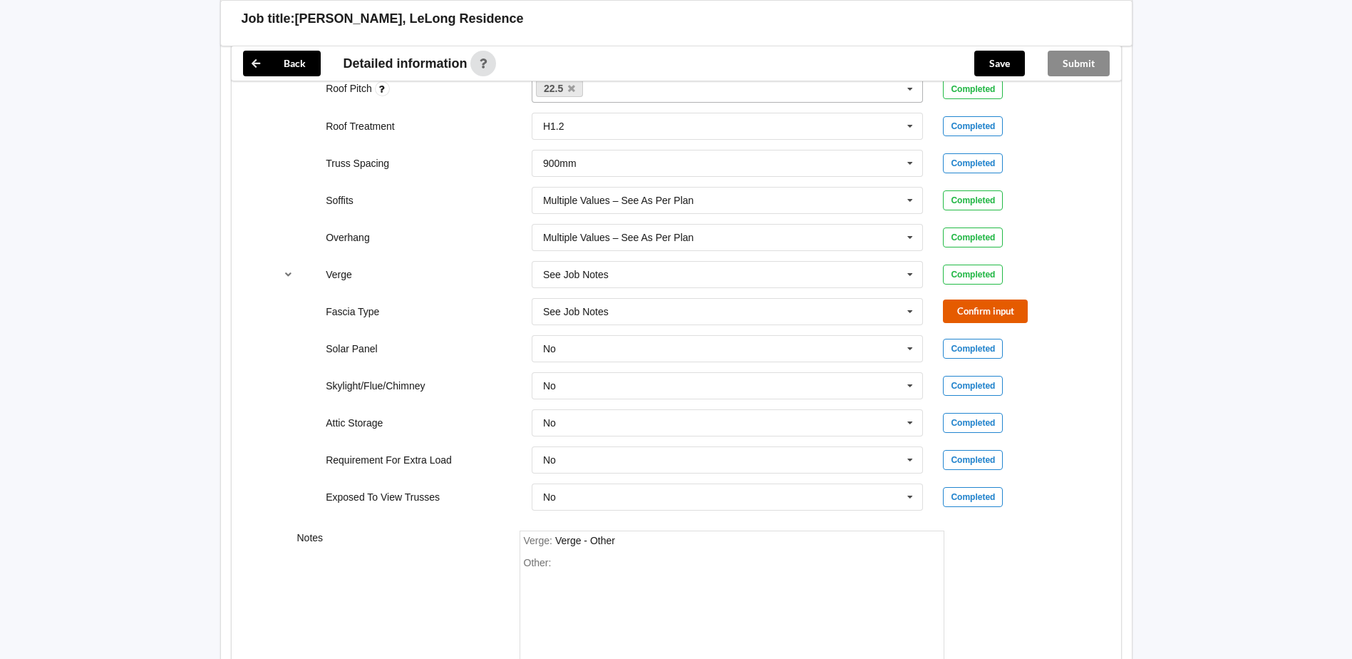
click at [971, 317] on button "Confirm input" at bounding box center [985, 311] width 85 height 24
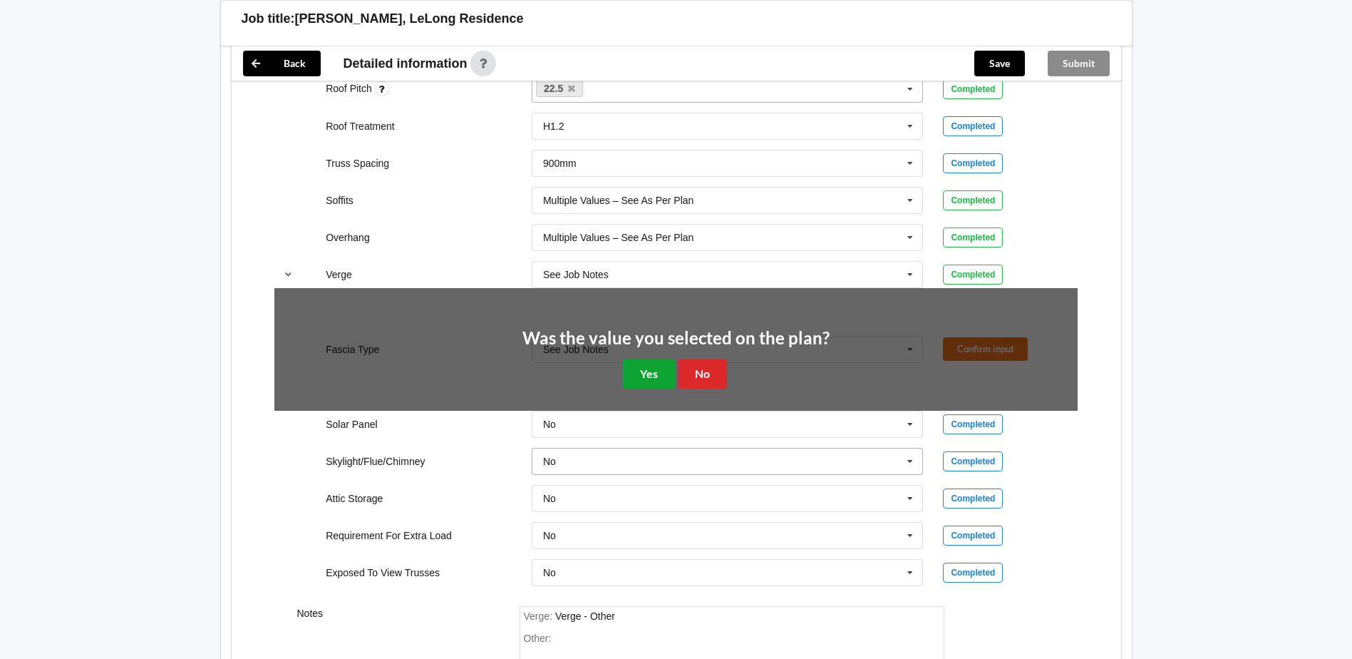
click at [662, 377] on button "Yes" at bounding box center [649, 373] width 52 height 29
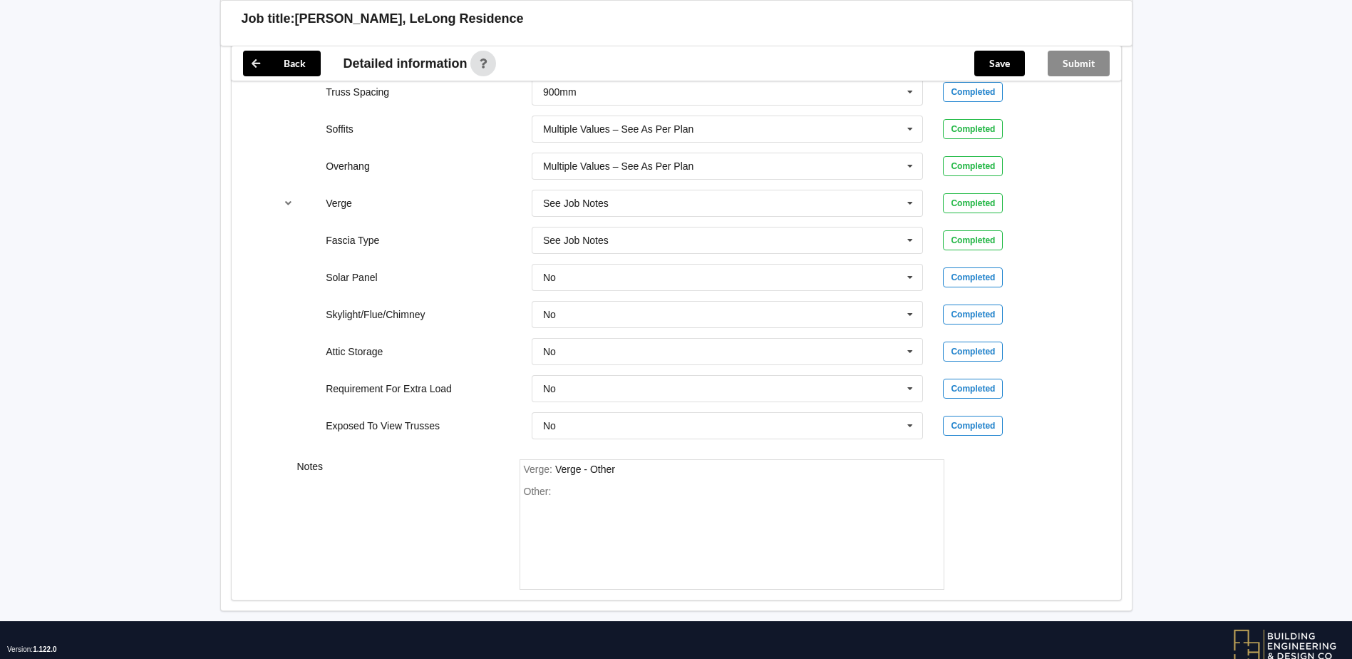
scroll to position [1174, 0]
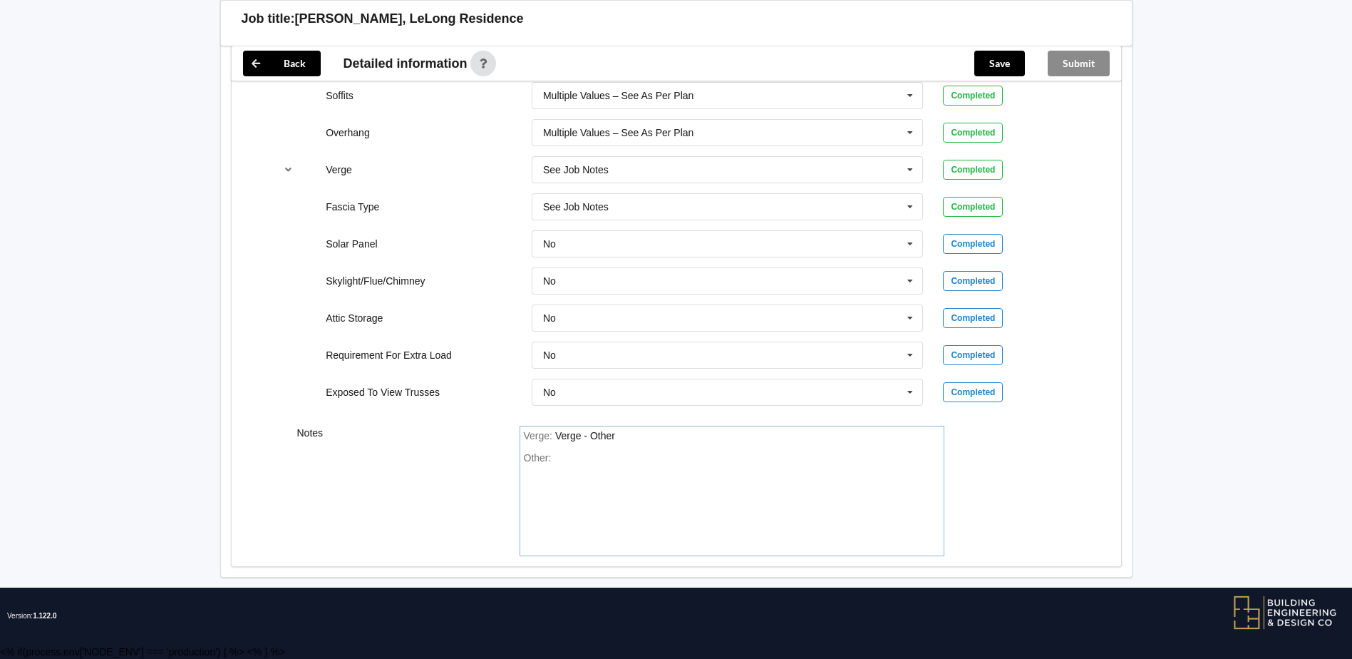
click at [565, 459] on div "Other:" at bounding box center [732, 502] width 416 height 100
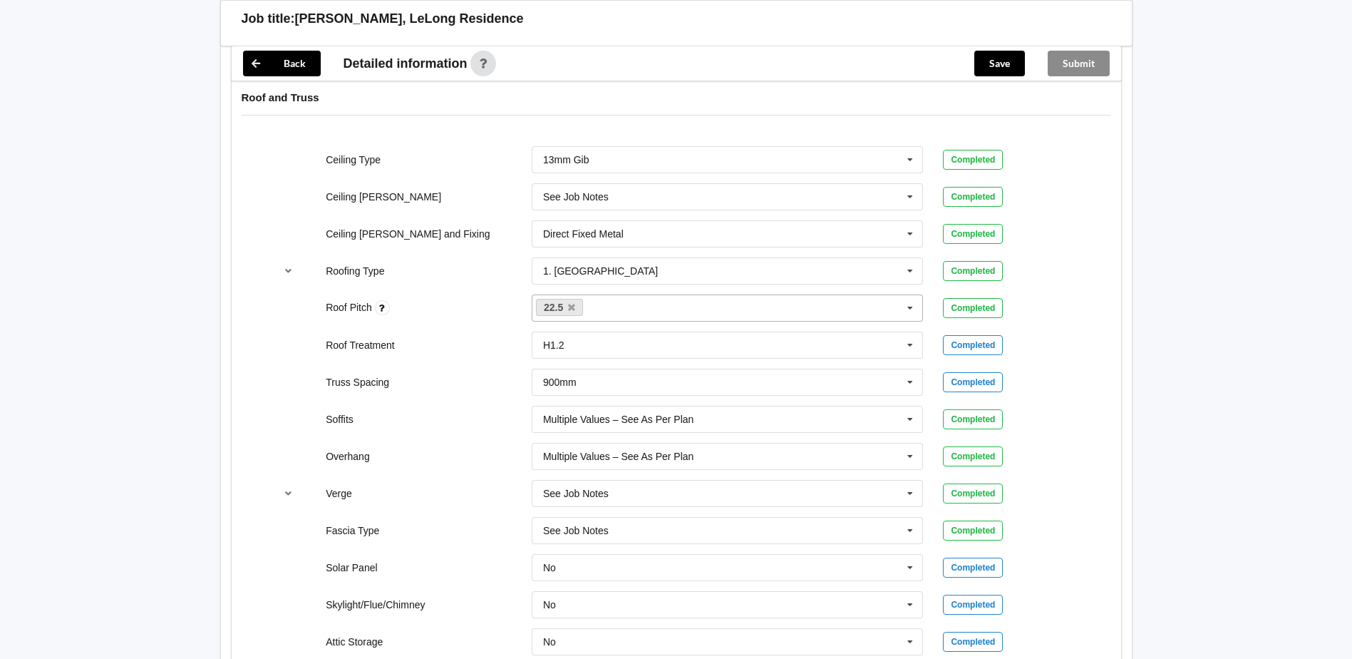
scroll to position [818, 0]
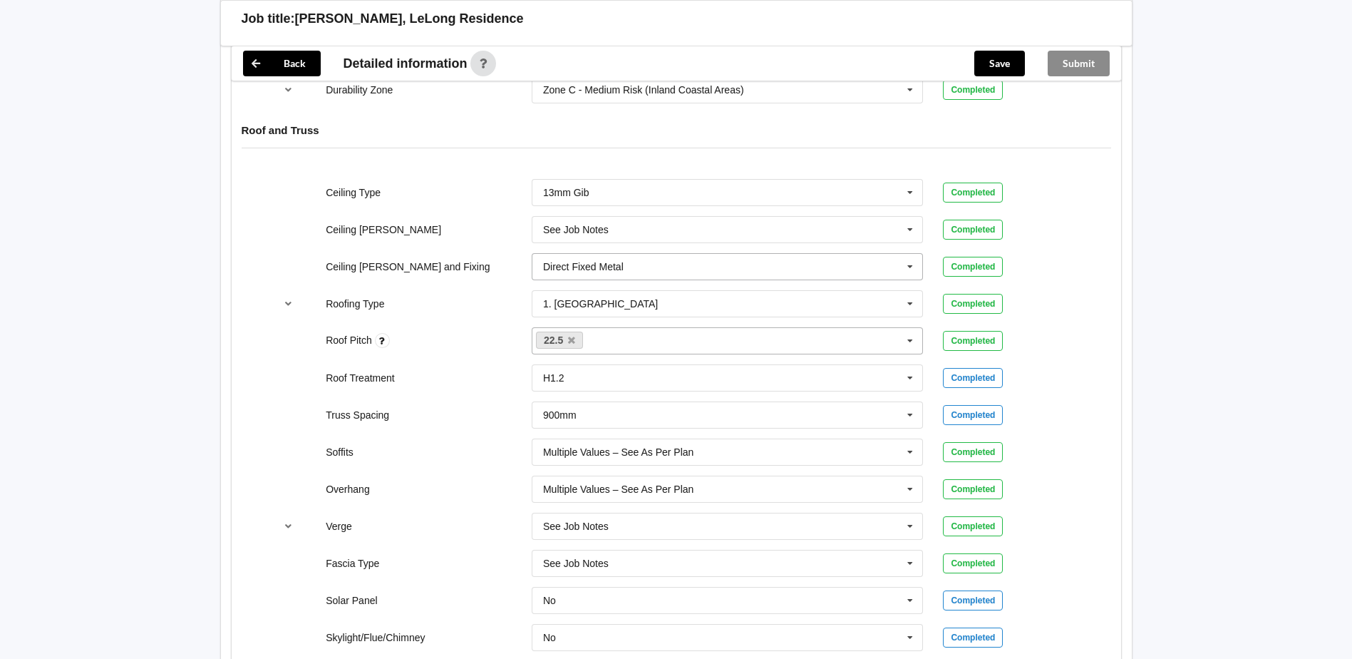
click at [906, 268] on icon at bounding box center [910, 267] width 21 height 26
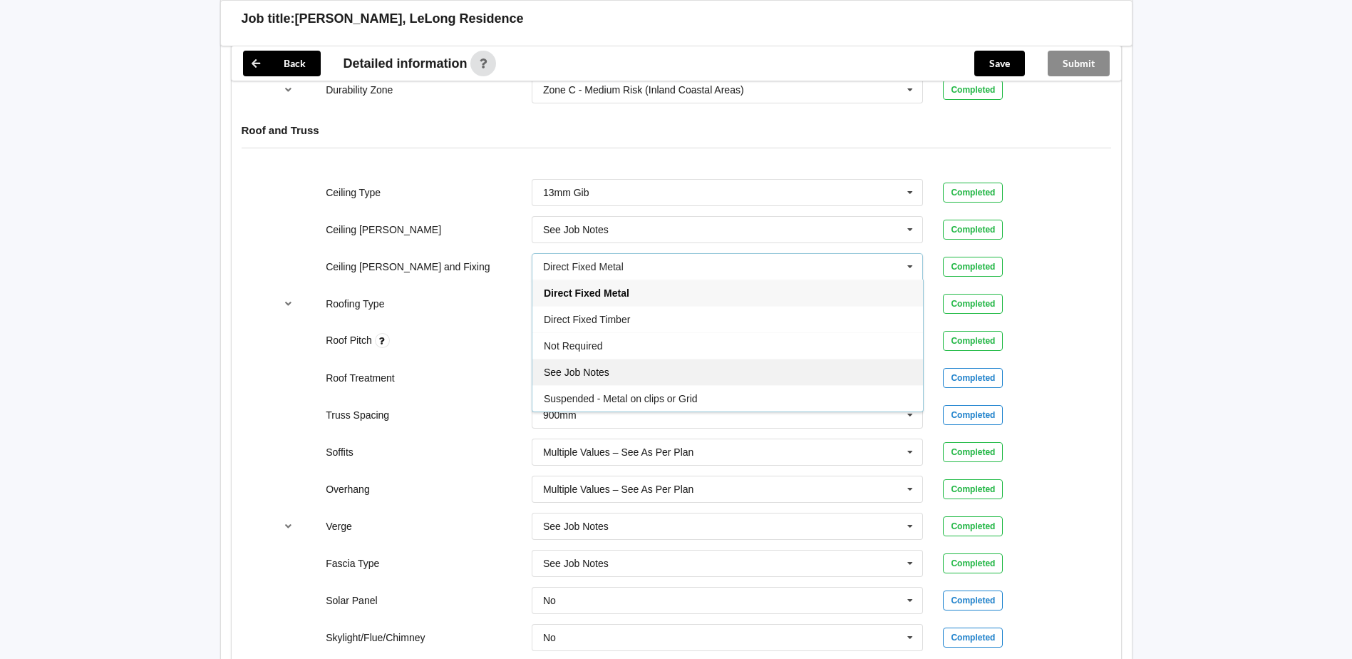
click at [611, 369] on div "See Job Notes" at bounding box center [727, 372] width 391 height 26
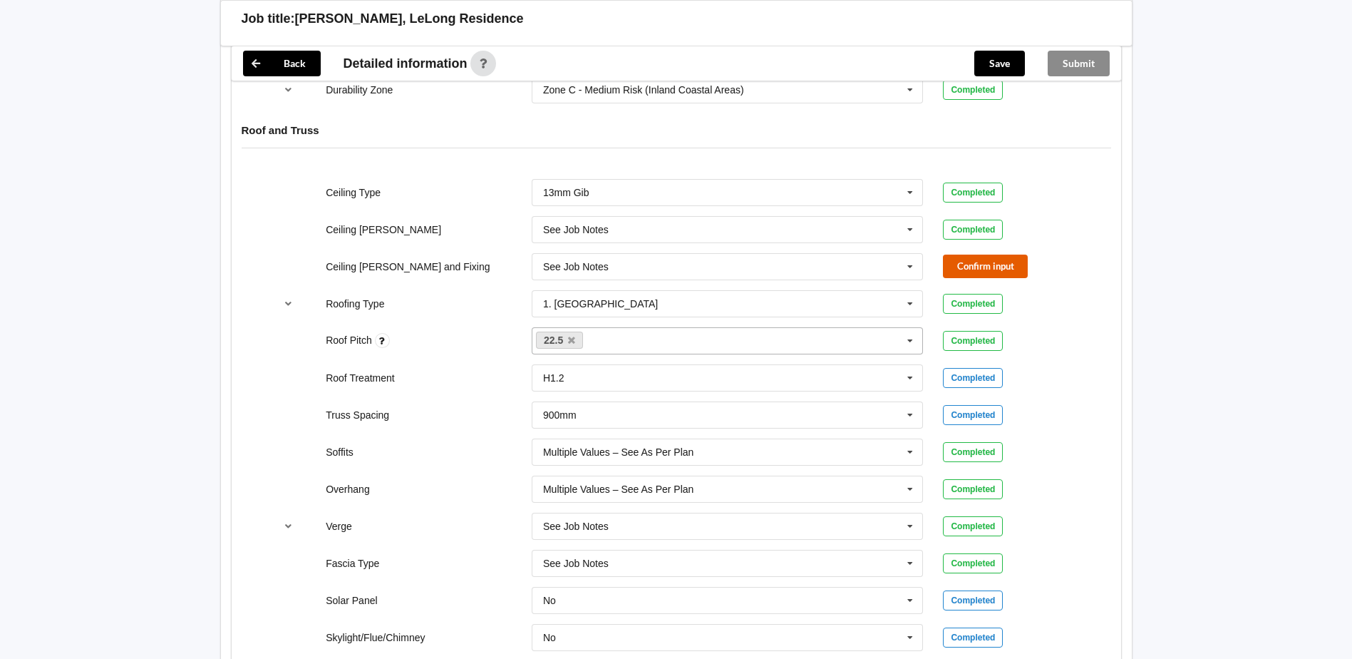
click at [952, 262] on button "Confirm input" at bounding box center [985, 266] width 85 height 24
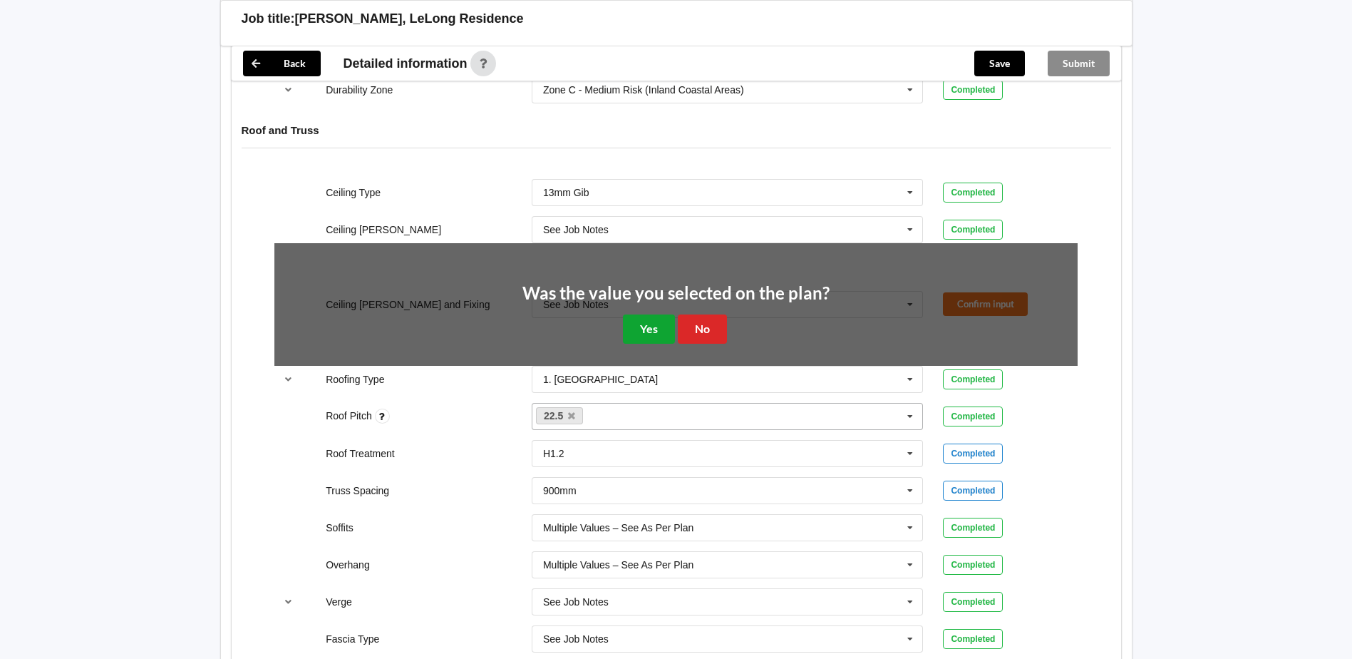
click at [656, 333] on button "Yes" at bounding box center [649, 328] width 52 height 29
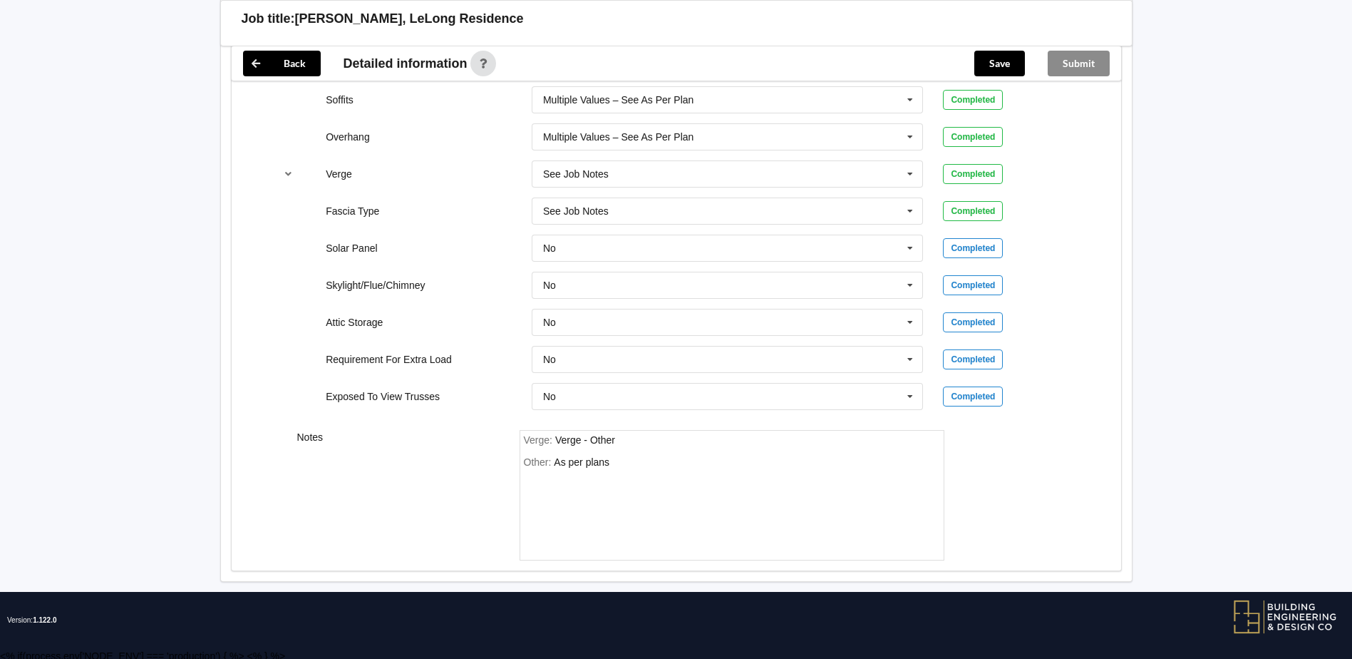
scroll to position [1174, 0]
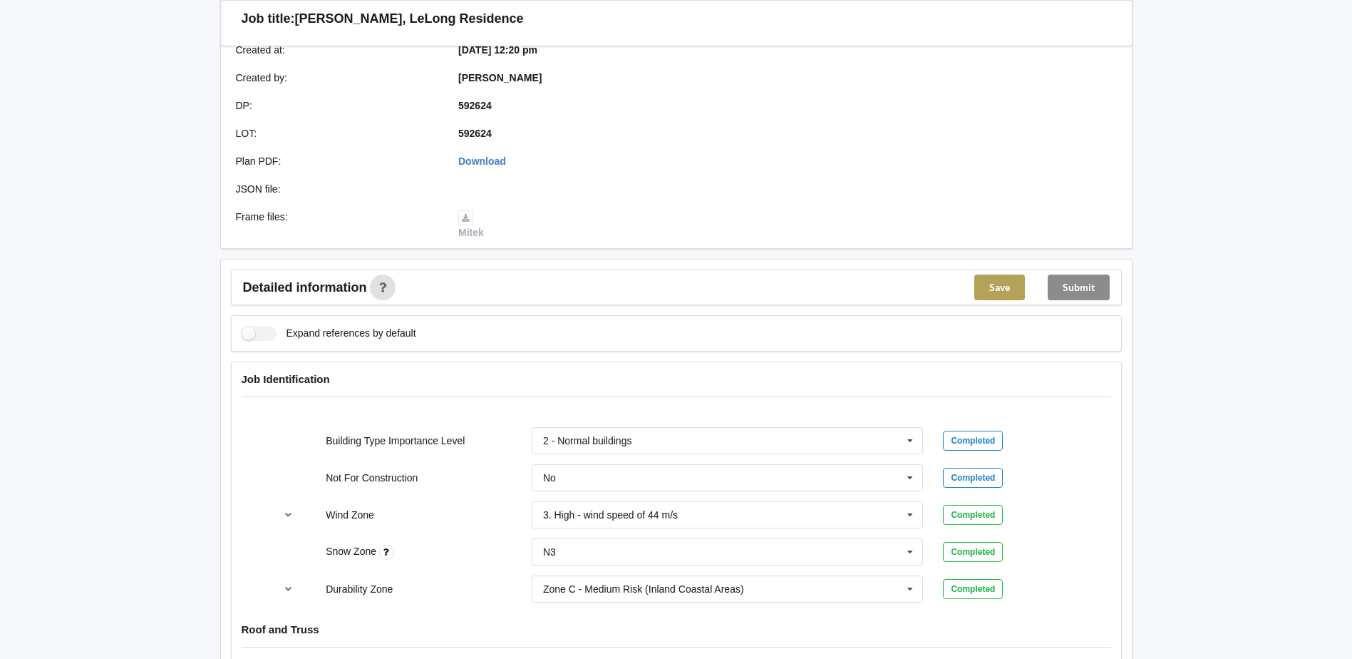
click at [997, 285] on button "Save" at bounding box center [999, 287] width 51 height 26
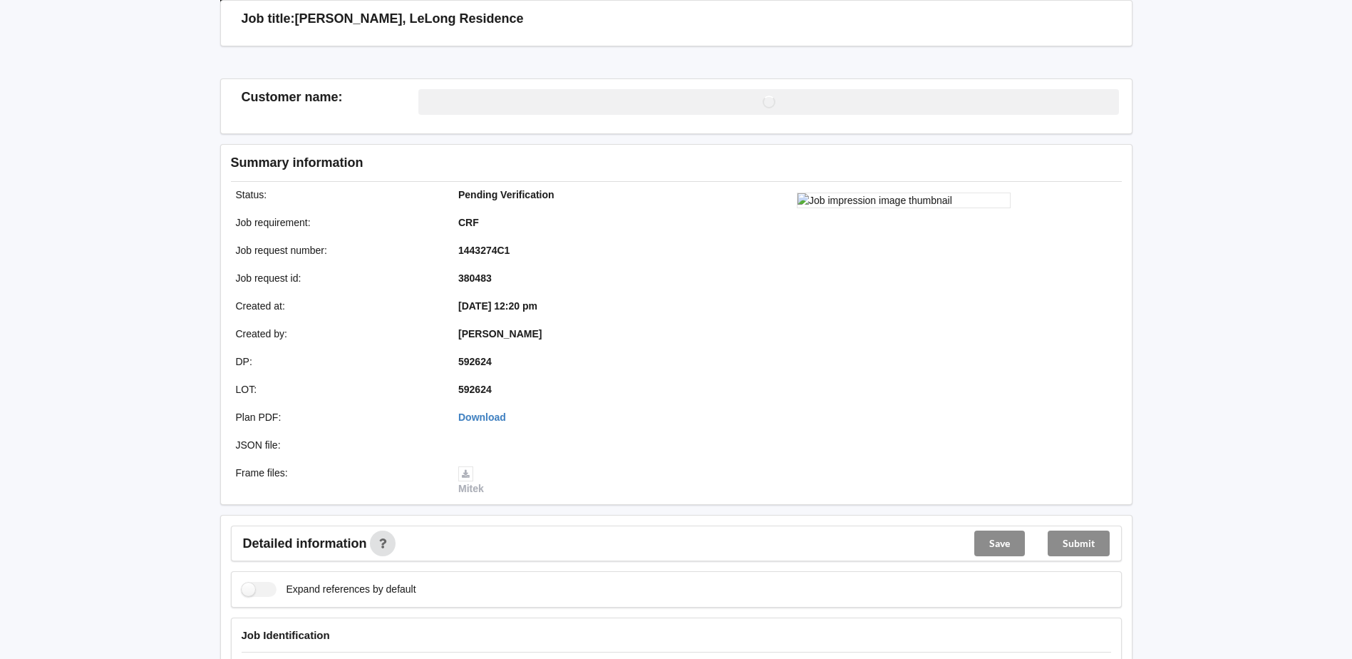
scroll to position [319, 0]
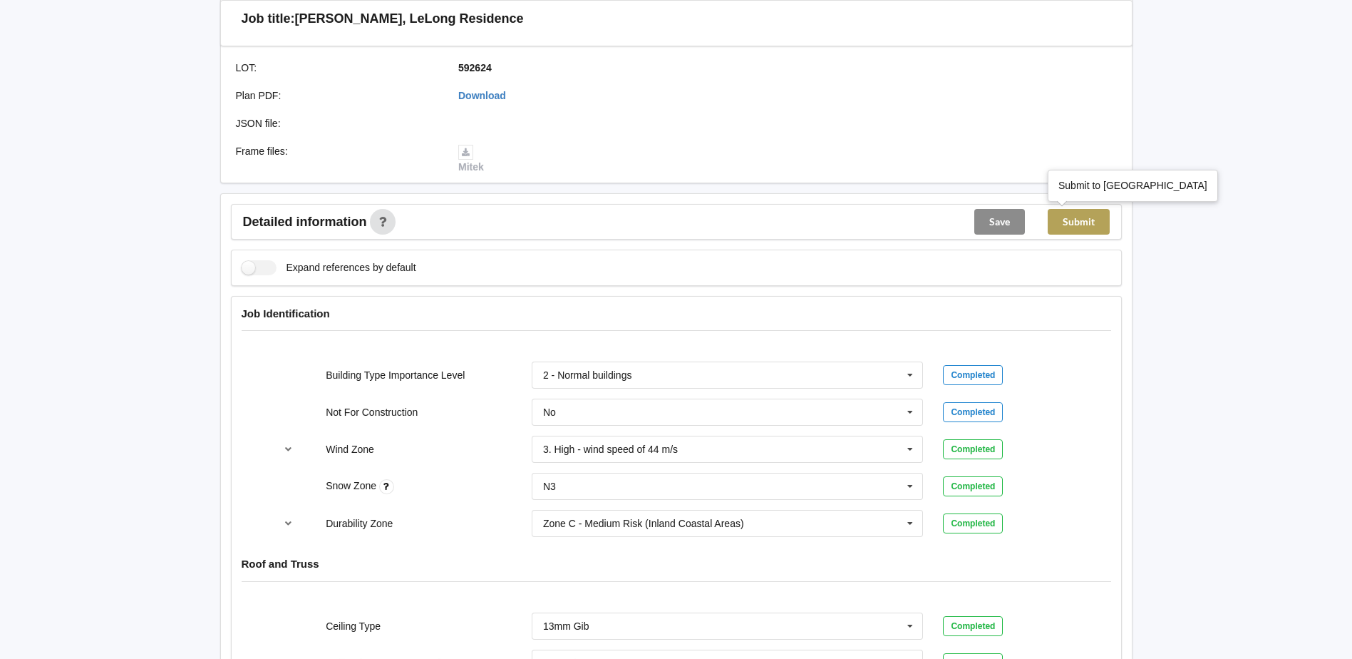
click at [1092, 222] on button "Submit" at bounding box center [1079, 222] width 62 height 26
